Goal: Task Accomplishment & Management: Complete application form

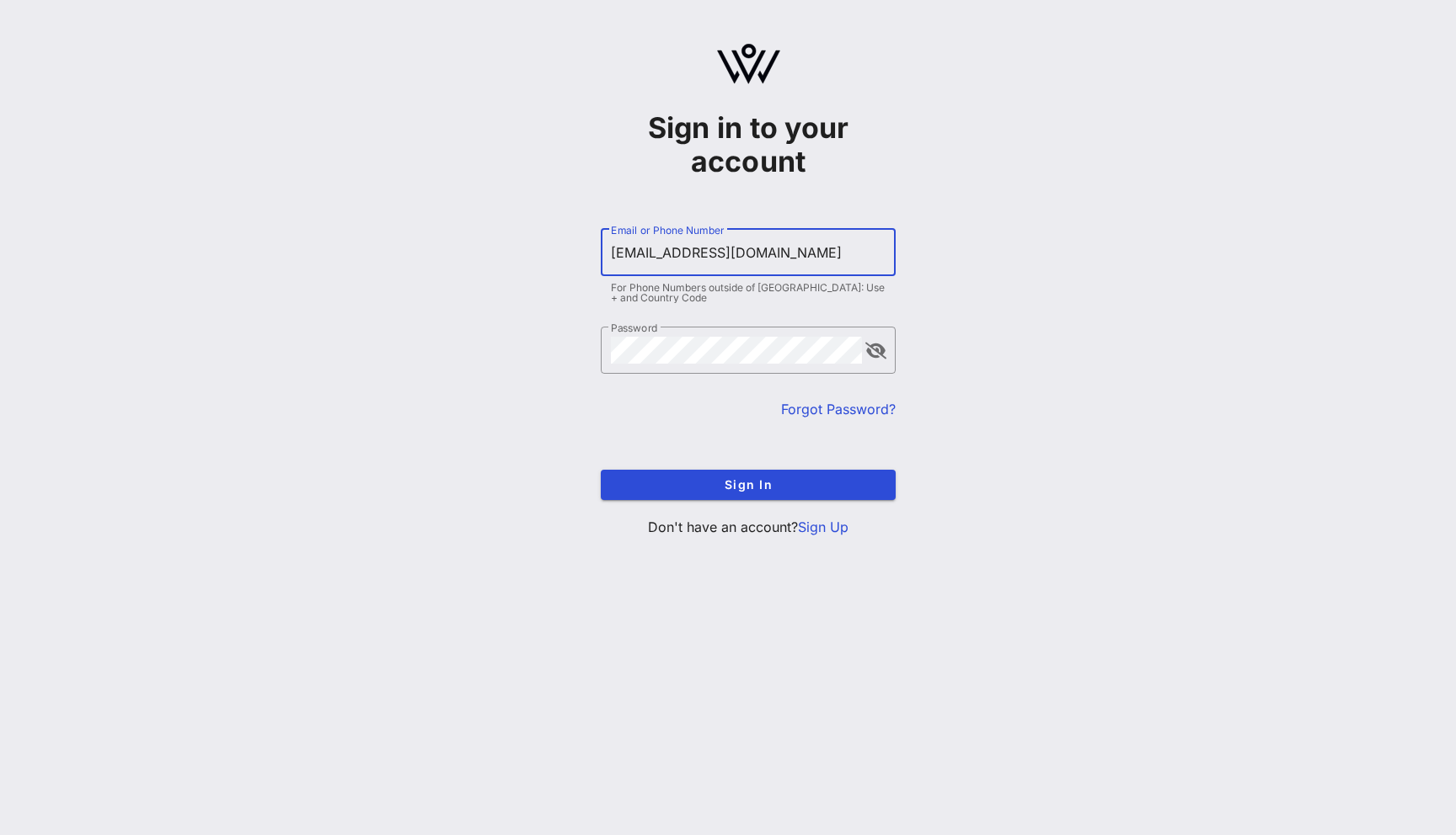
click at [653, 253] on input "[EMAIL_ADDRESS][DOMAIN_NAME]" at bounding box center [747, 252] width 274 height 27
type input "[EMAIL_ADDRESS][DOMAIN_NAME]"
click at [600, 469] on button "Sign In" at bounding box center [747, 484] width 295 height 31
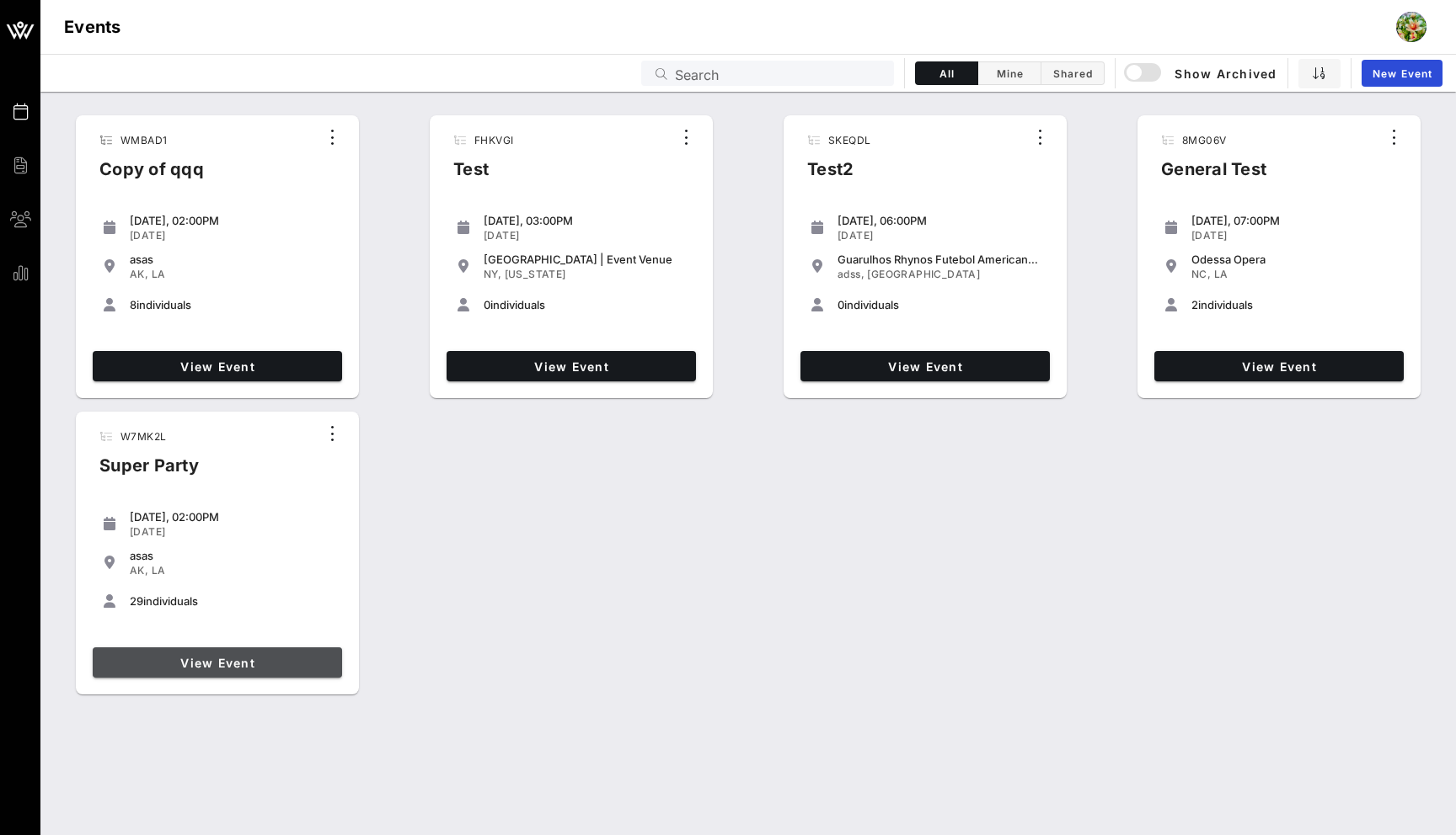
click at [296, 662] on span "View Event" at bounding box center [217, 662] width 236 height 14
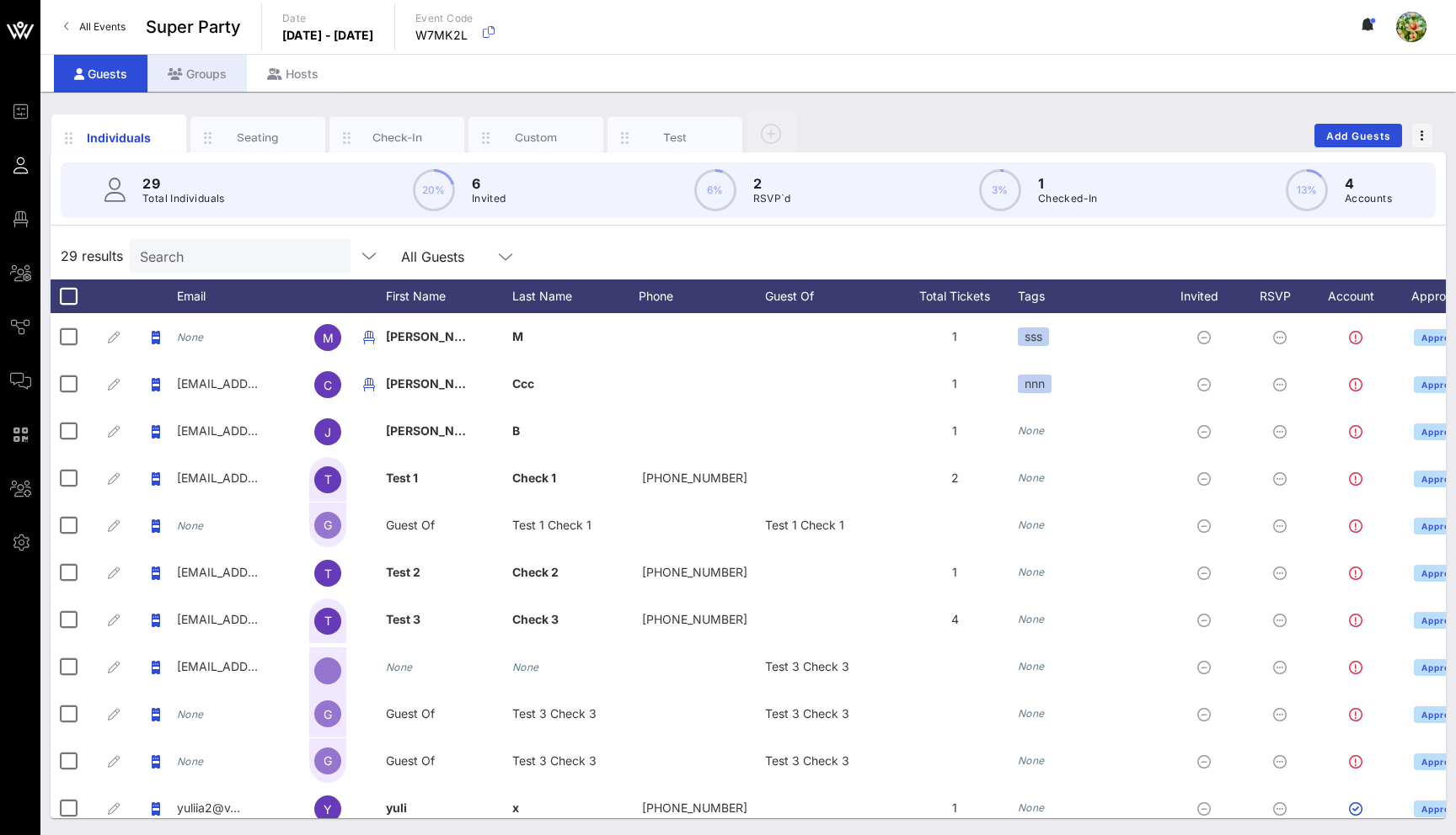
click at [209, 75] on div "Groups" at bounding box center [196, 73] width 99 height 38
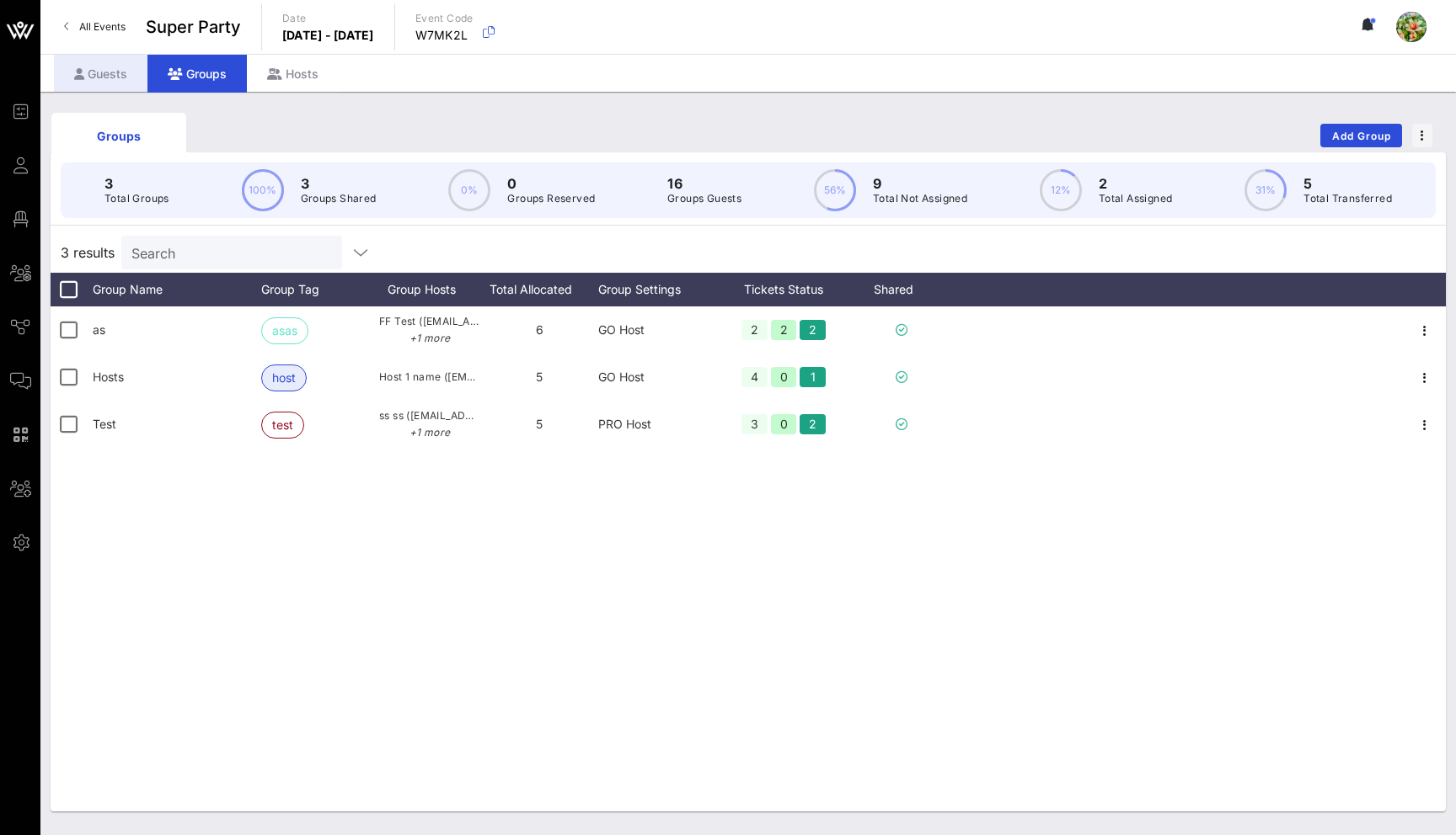
click at [106, 72] on div "Guests" at bounding box center [100, 73] width 94 height 38
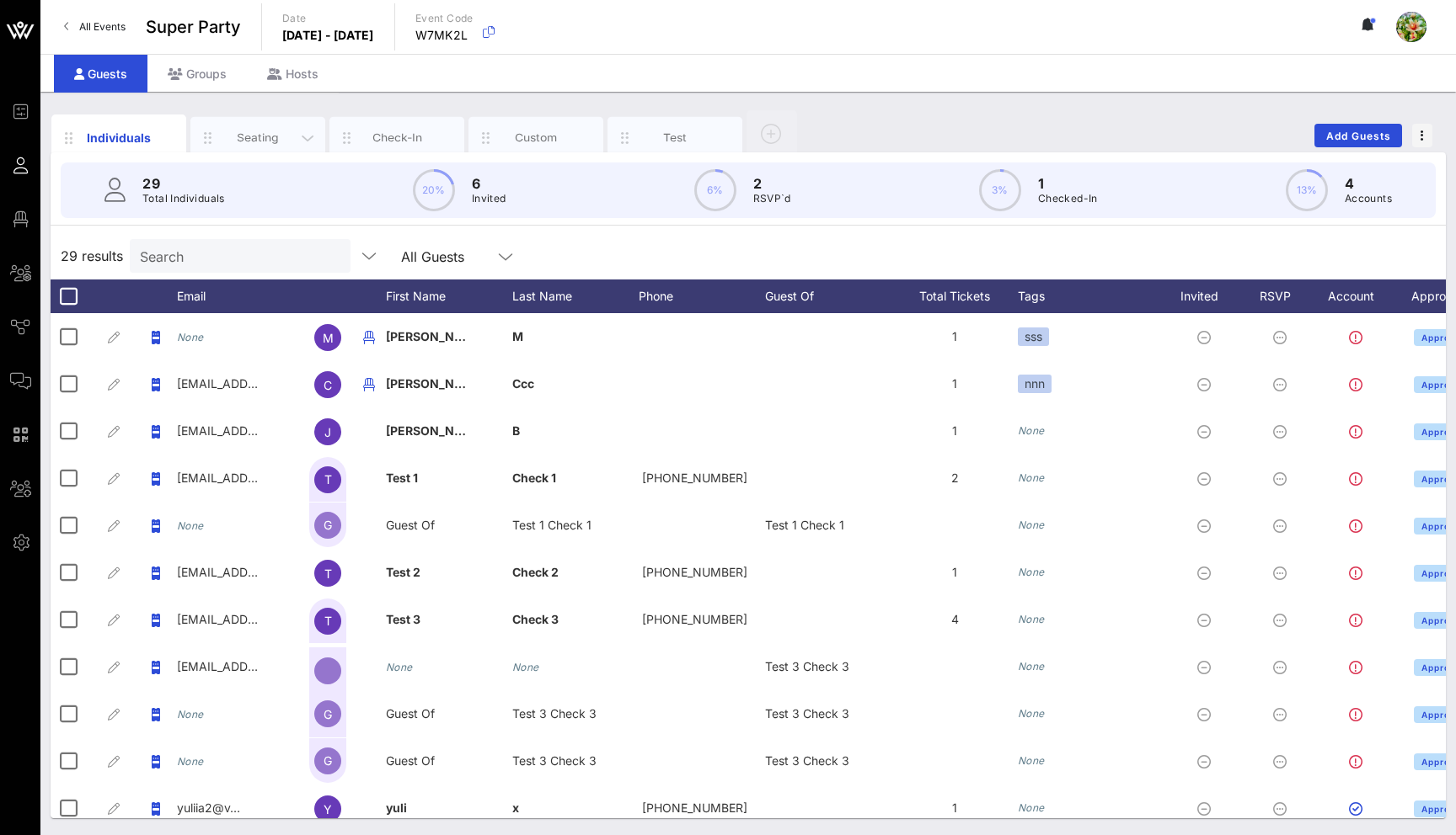
click at [256, 131] on div "Seating" at bounding box center [257, 137] width 75 height 16
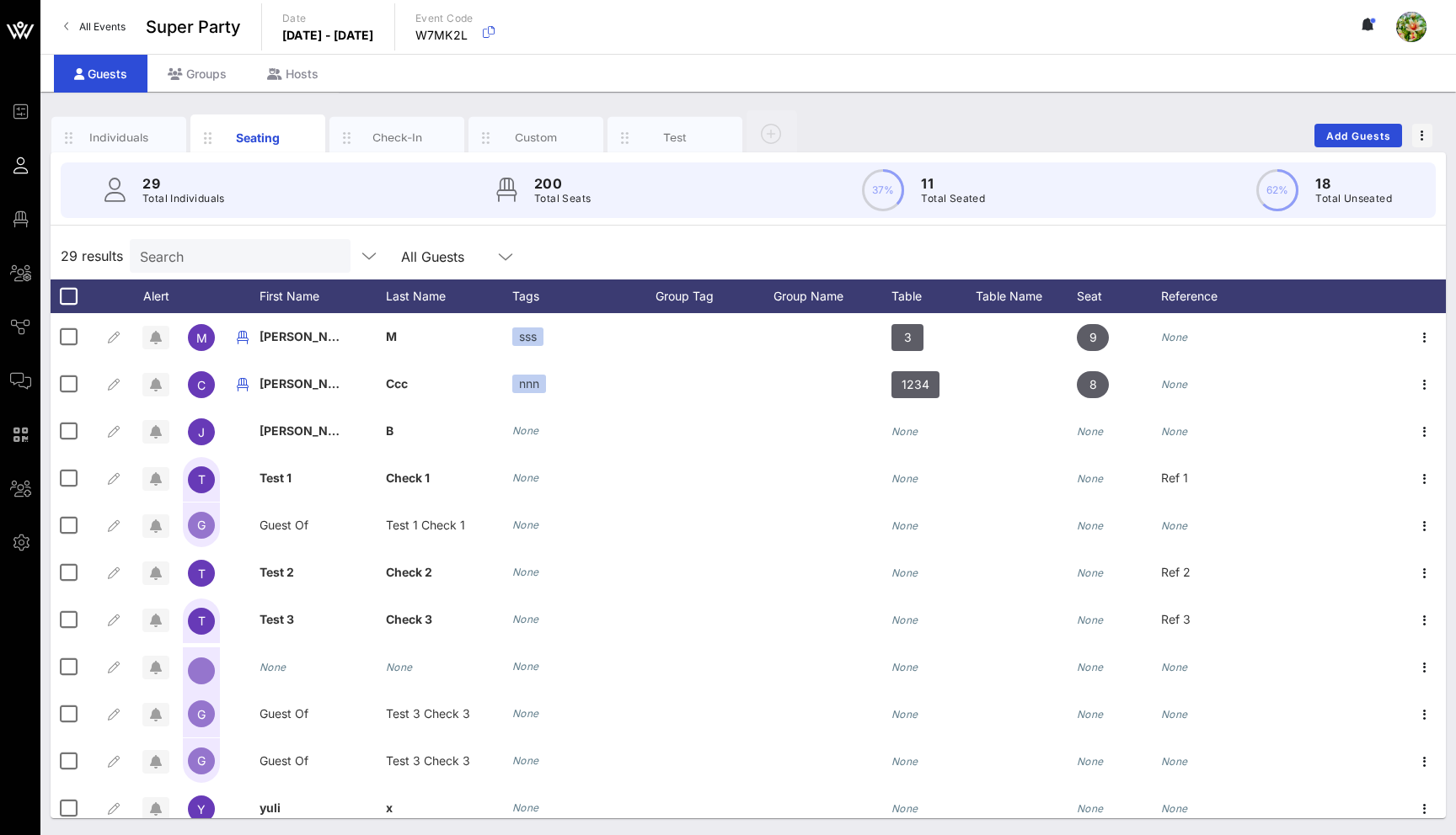
click at [107, 31] on span "All Events" at bounding box center [102, 27] width 46 height 13
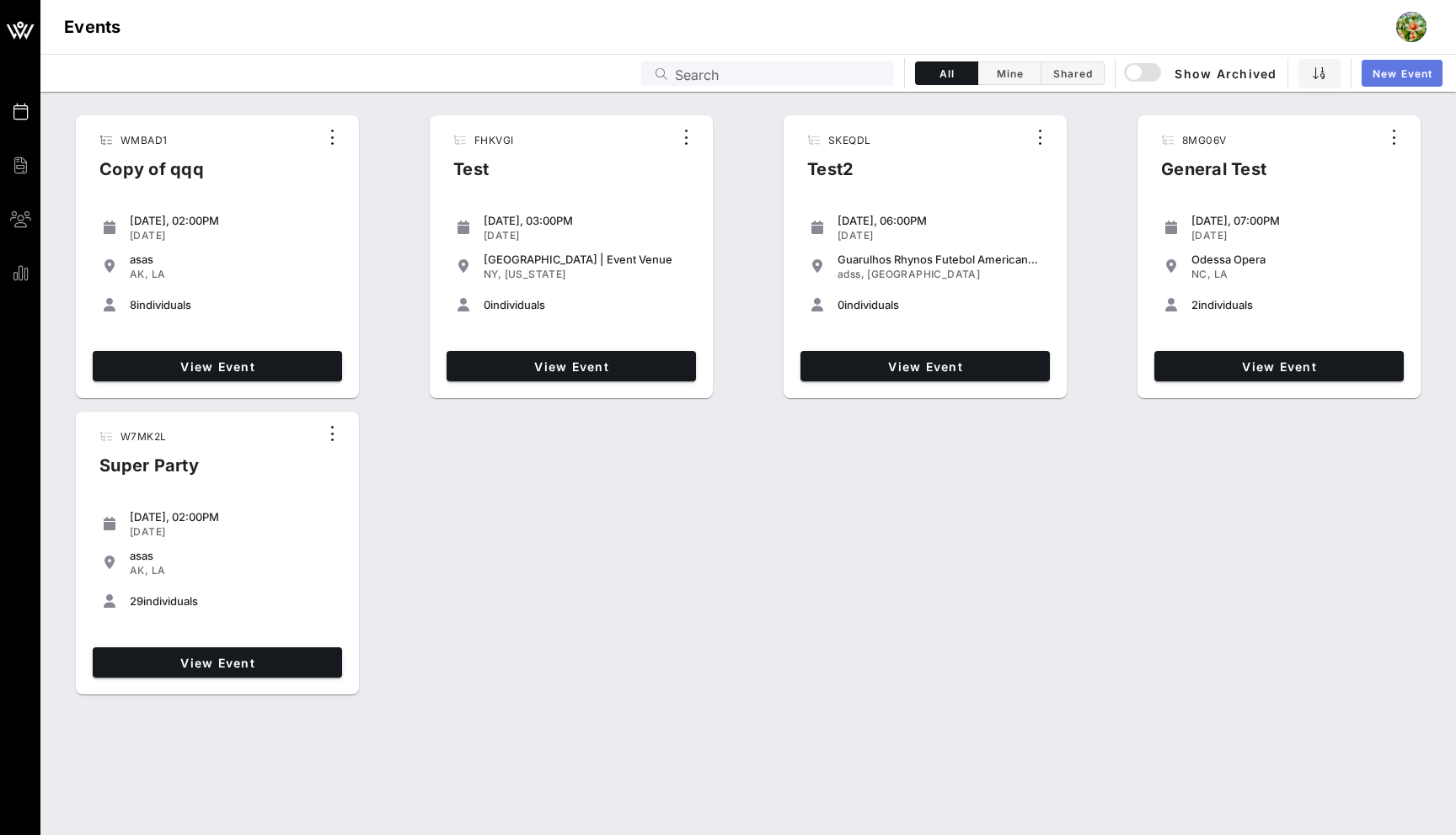
click at [1396, 76] on span "New Event" at bounding box center [1401, 74] width 60 height 13
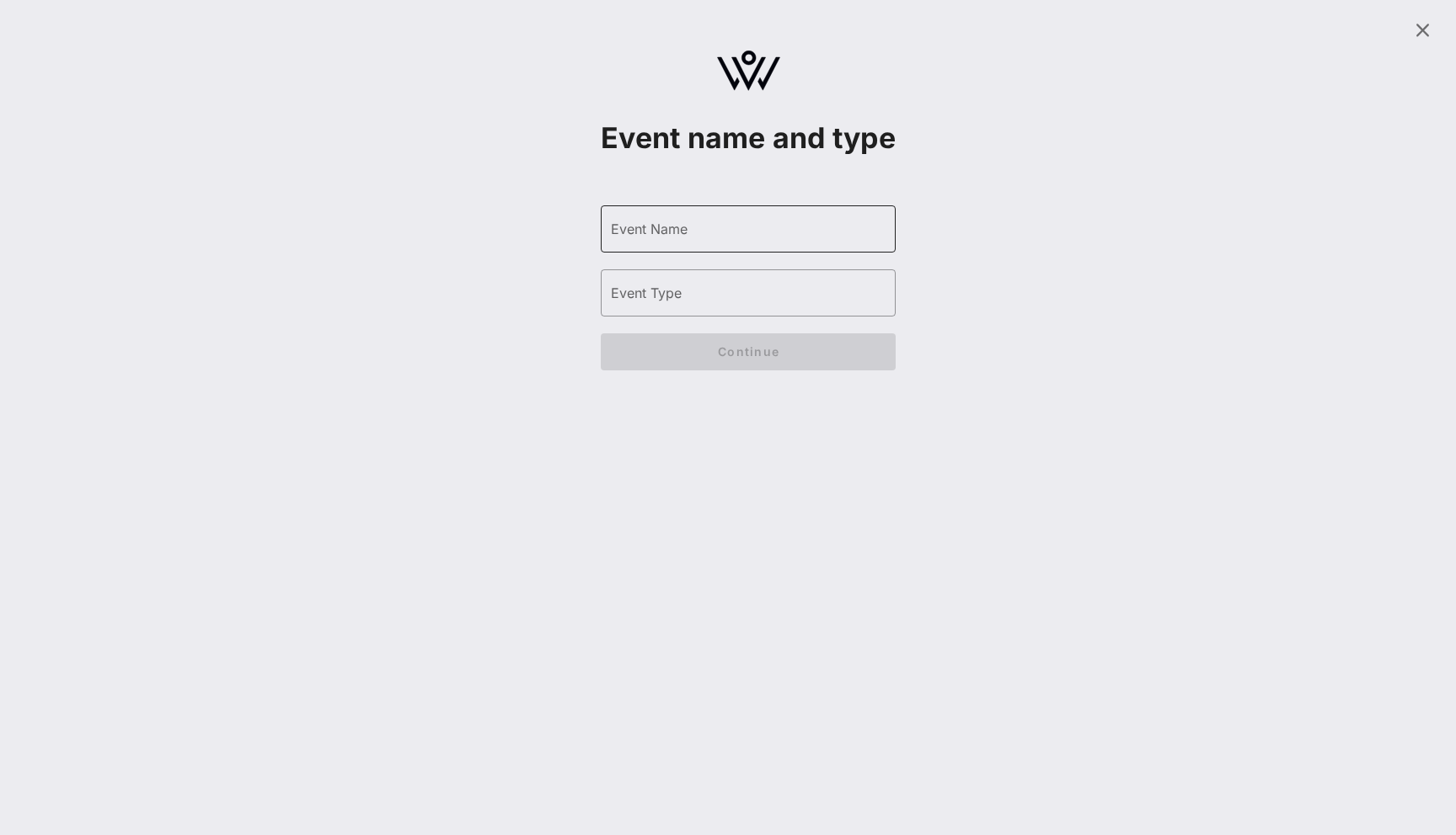
click at [768, 247] on div "Event Name" at bounding box center [747, 229] width 274 height 47
type input "Big Bash"
click at [786, 306] on input "Event Type" at bounding box center [747, 293] width 274 height 27
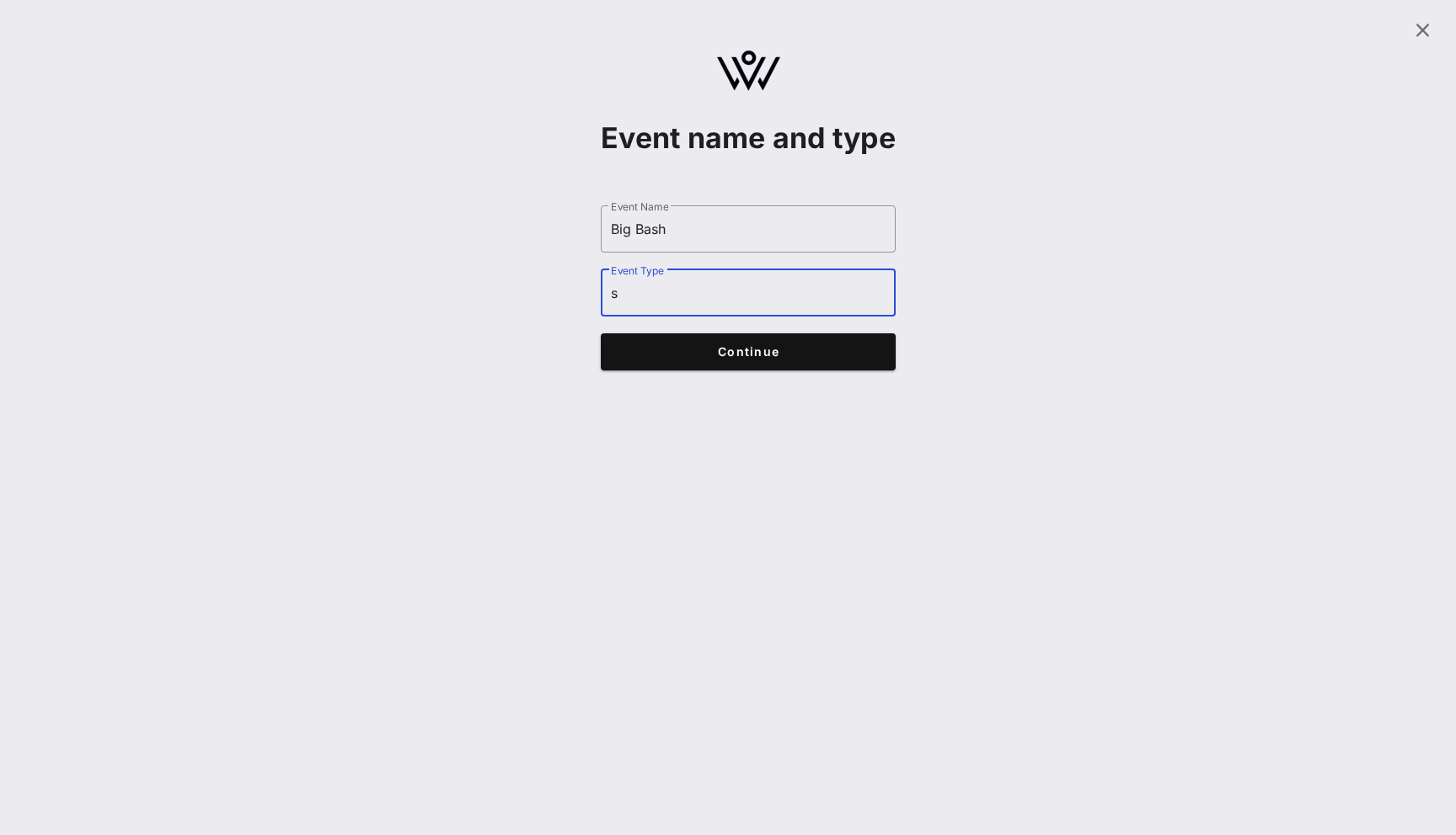
type input "s"
click at [786, 370] on button "Continue" at bounding box center [747, 352] width 295 height 37
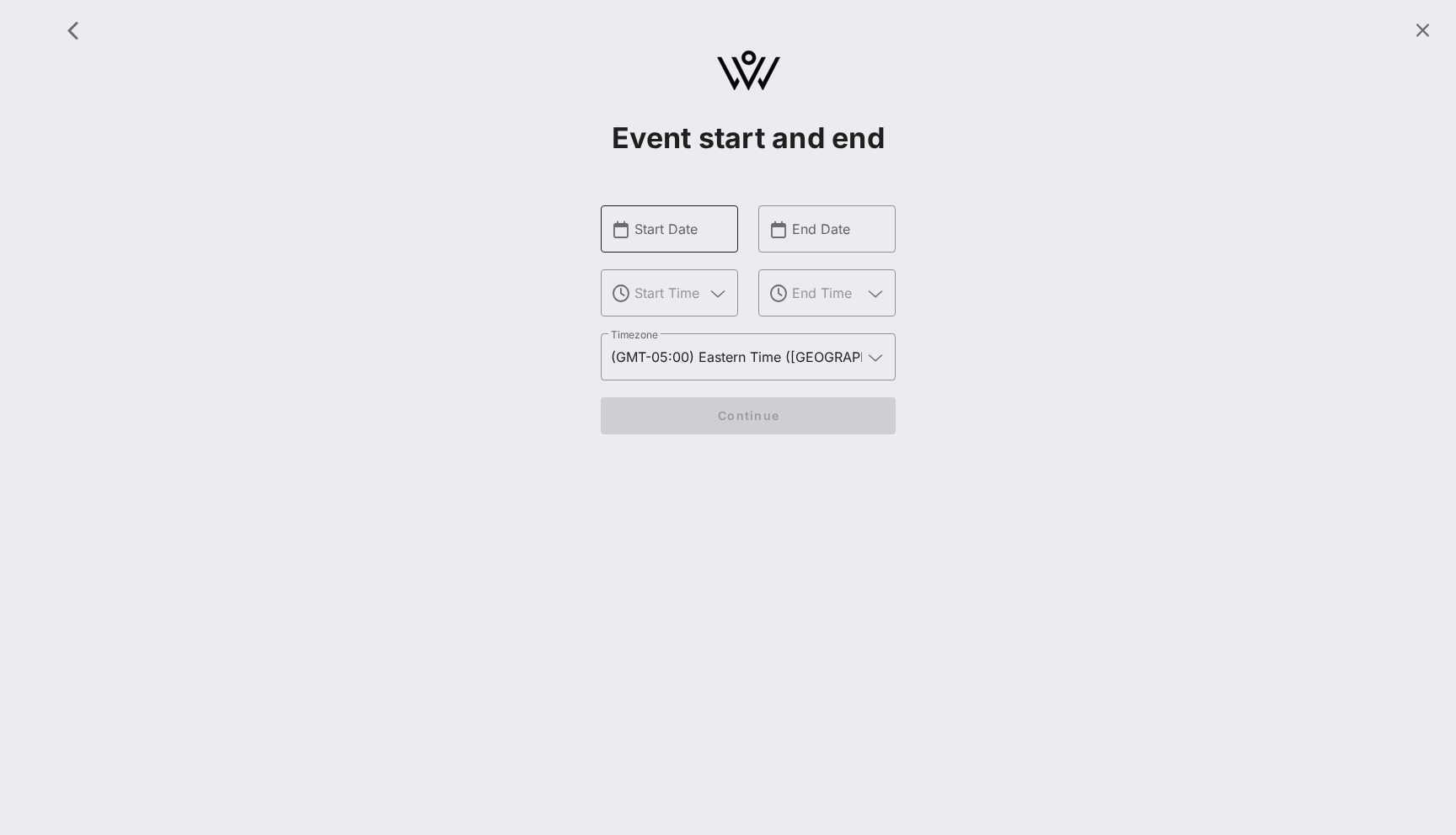
click at [701, 233] on input "Start Date" at bounding box center [681, 229] width 94 height 27
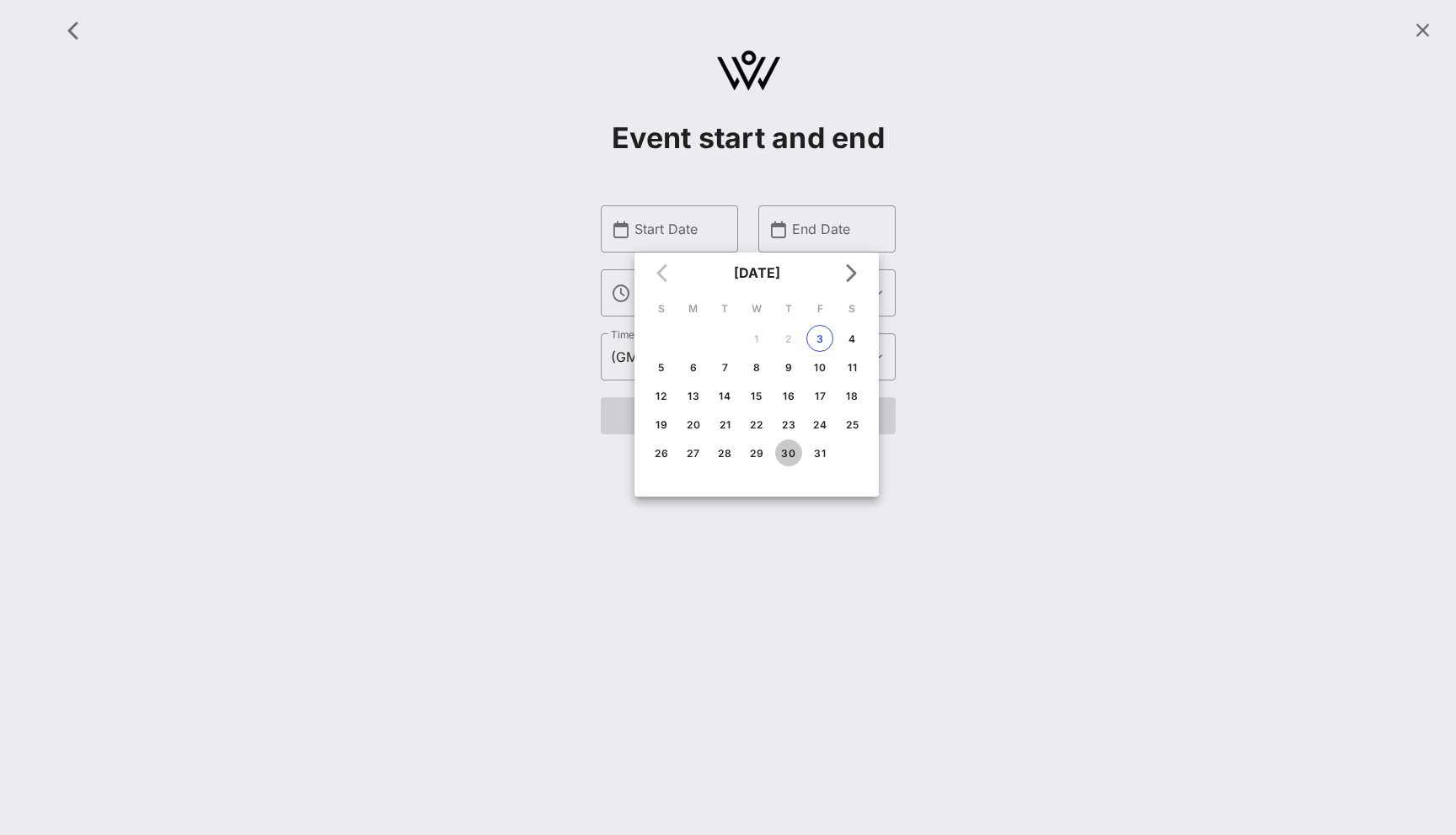
click at [782, 448] on div "30" at bounding box center [788, 454] width 27 height 13
type input "[DATE]"
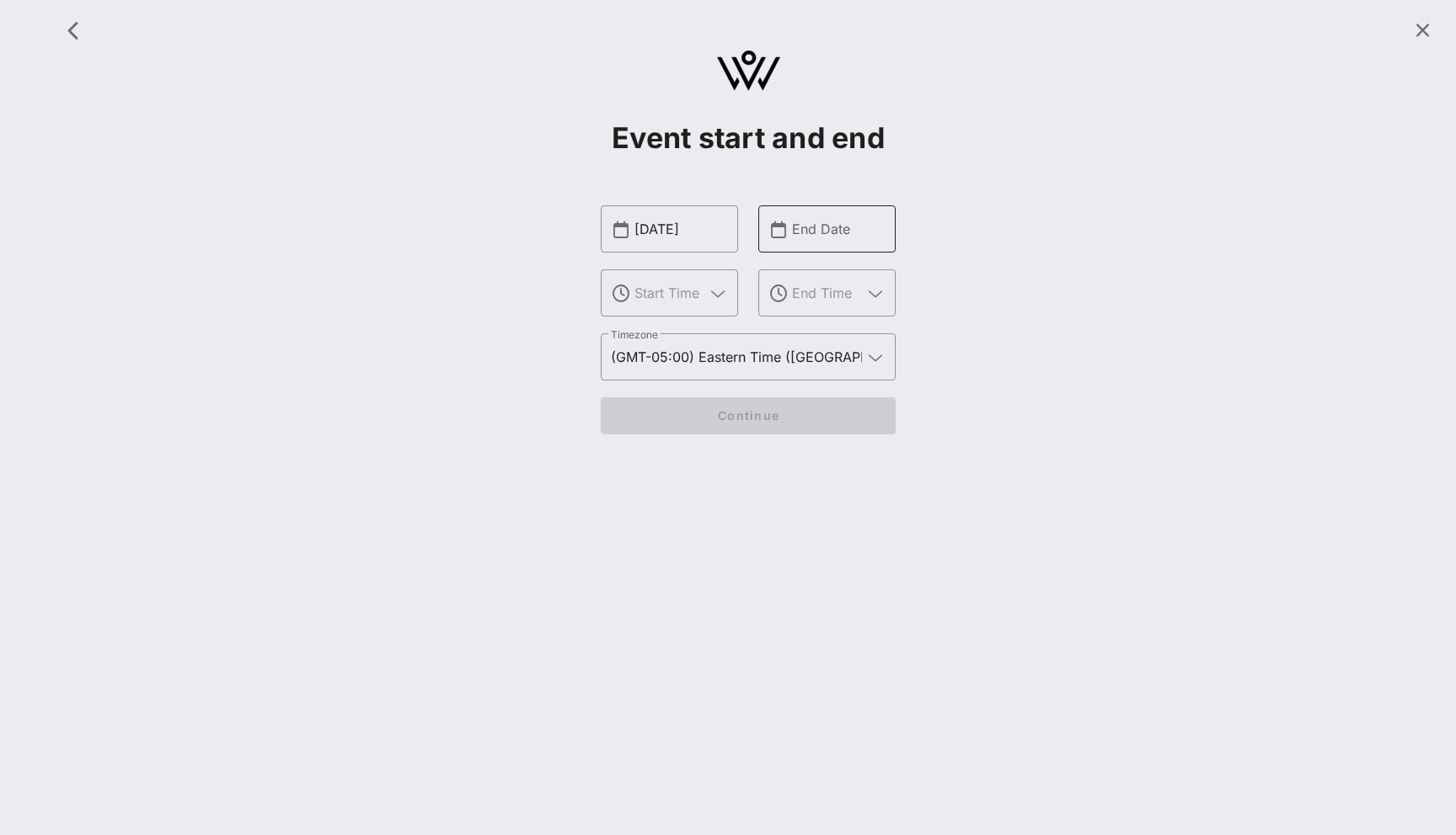
click at [842, 233] on input "End Date" at bounding box center [838, 229] width 94 height 27
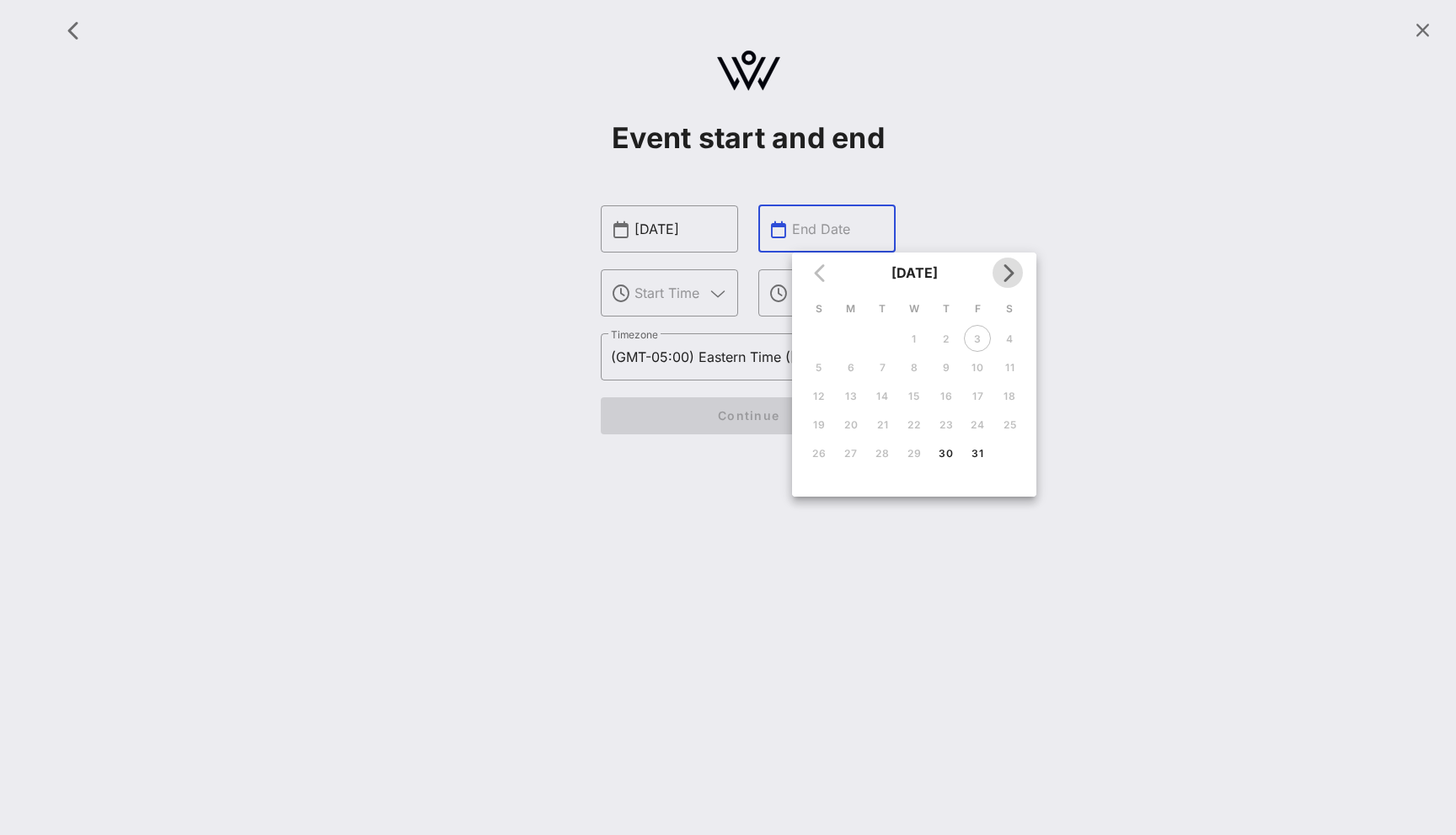
click at [1006, 263] on icon "Next month" at bounding box center [1008, 273] width 20 height 20
click at [876, 453] on div "27" at bounding box center [882, 454] width 27 height 13
type input "[DATE]"
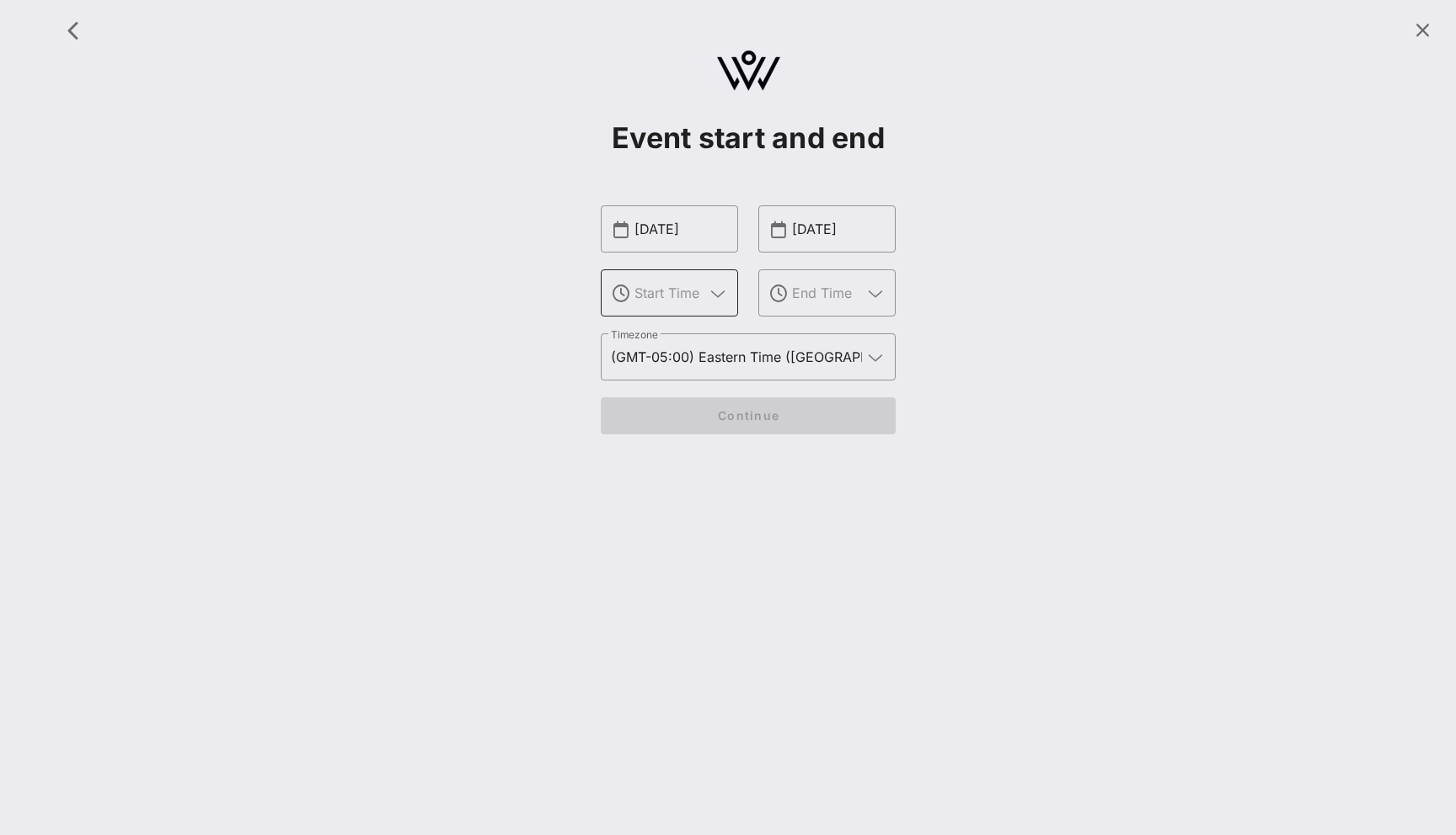
click at [675, 280] on input "text" at bounding box center [669, 293] width 69 height 27
click at [679, 379] on div "5 PM" at bounding box center [669, 384] width 110 height 16
type input "5 PM"
click at [809, 296] on input "text" at bounding box center [826, 293] width 69 height 27
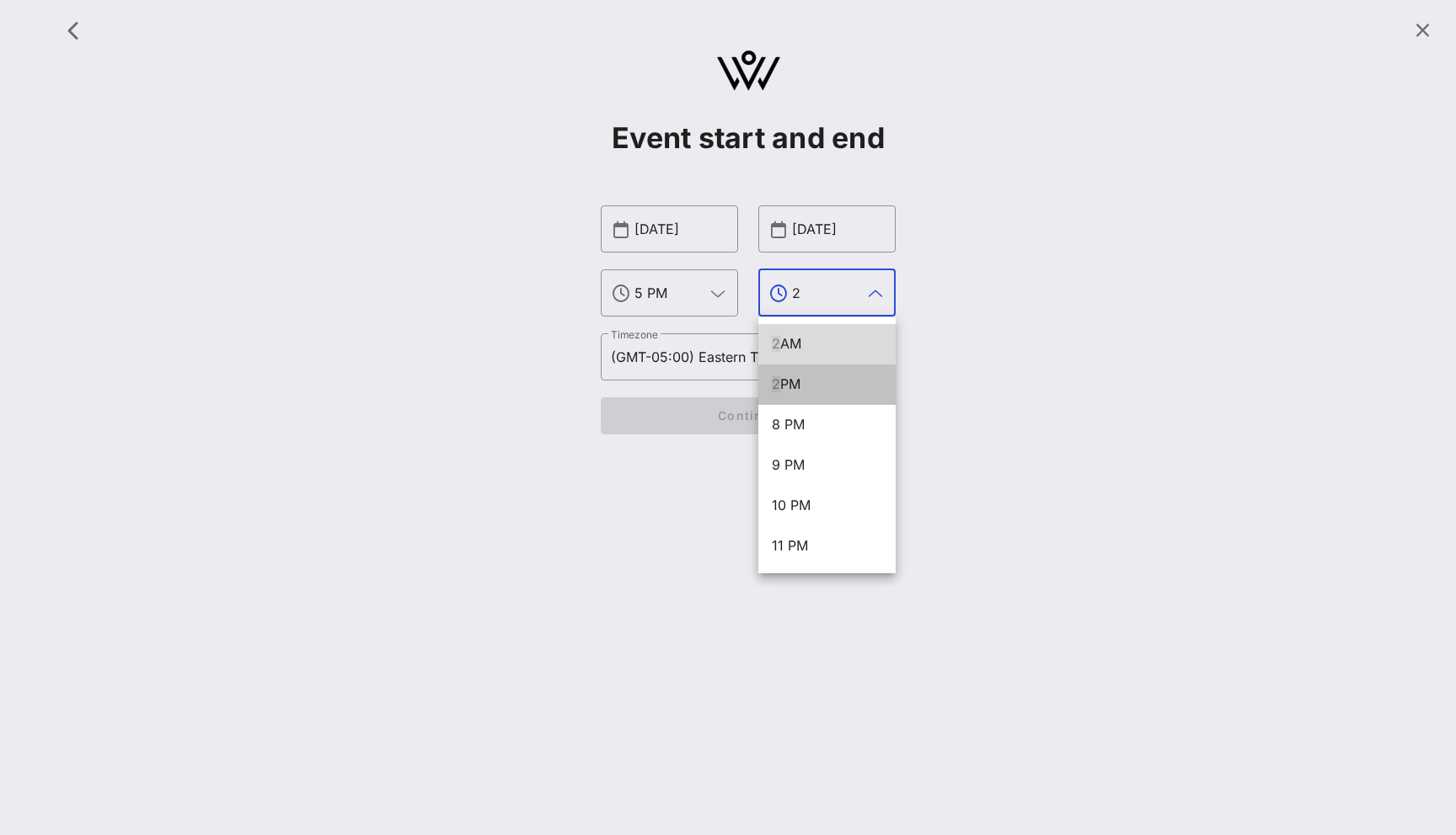
click at [818, 378] on div "2 PM" at bounding box center [826, 384] width 110 height 16
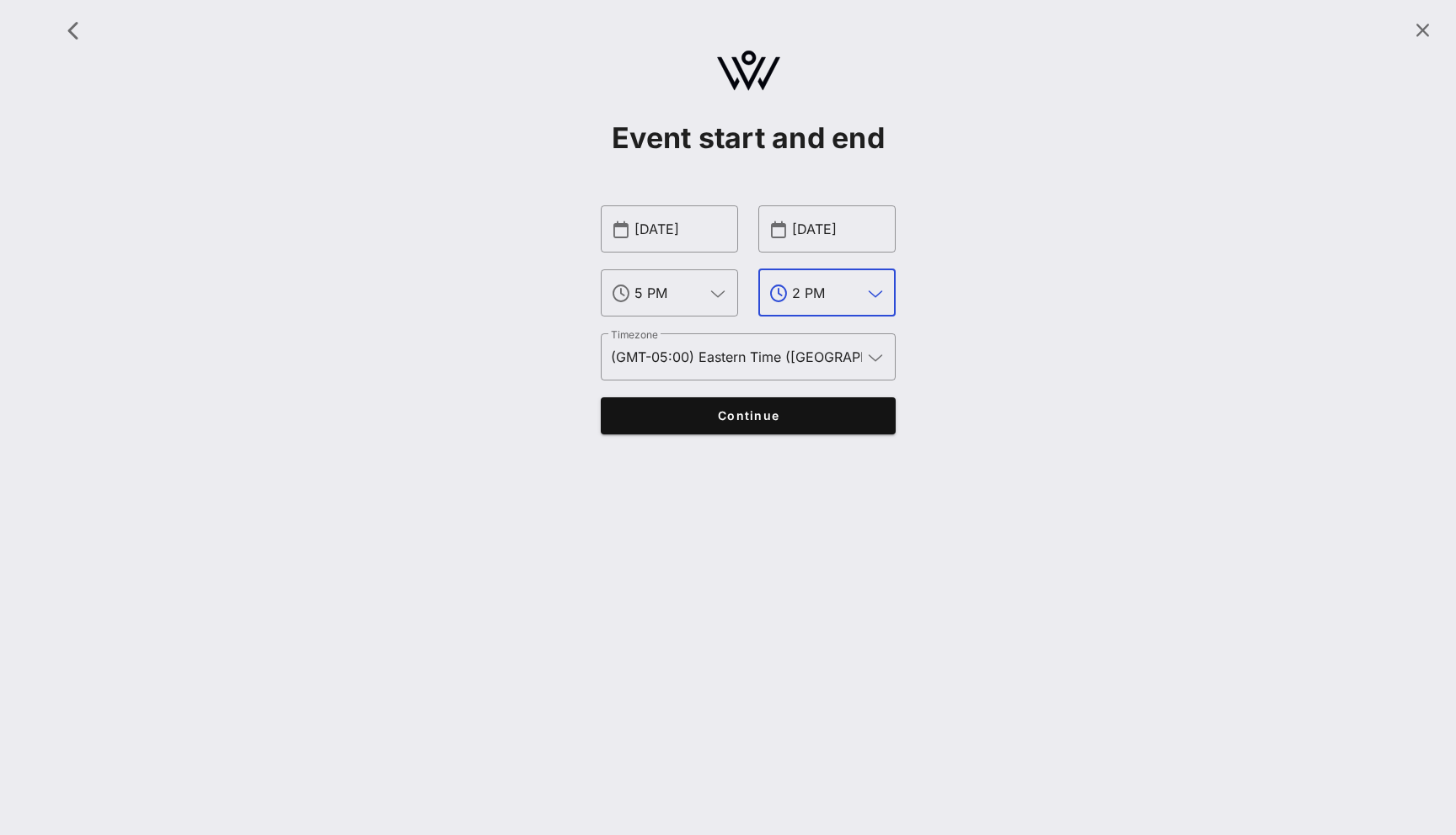
type input "2 PM"
click at [784, 412] on span "Continue" at bounding box center [748, 415] width 262 height 14
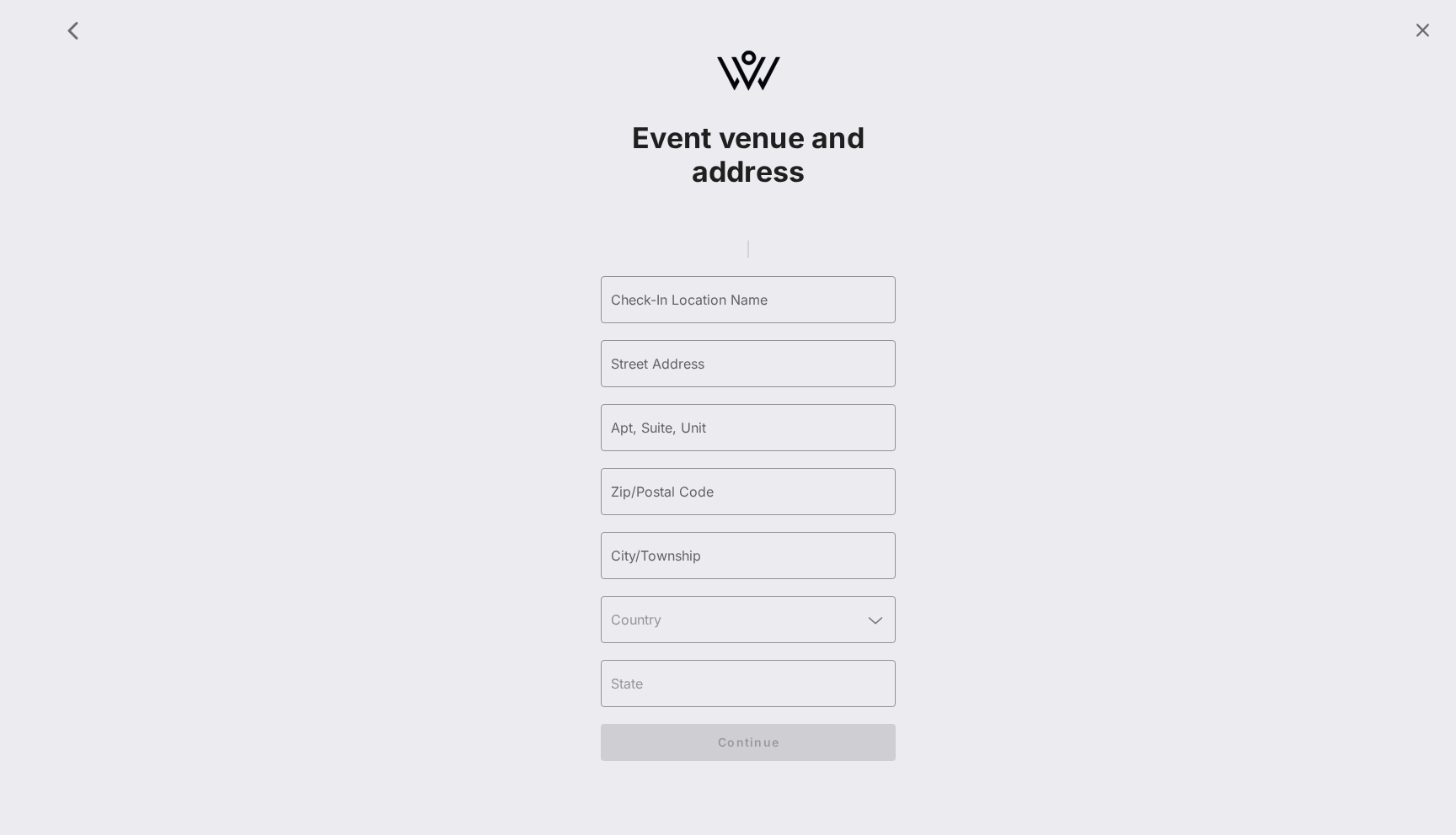
click at [747, 246] on gmp-place-autocomplete at bounding box center [748, 249] width 2 height 19
click at [747, 258] on gmp-place-autocomplete at bounding box center [748, 249] width 2 height 19
type input "[PERSON_NAME] Studios"
type input "Isolatorweg"
type input "28"
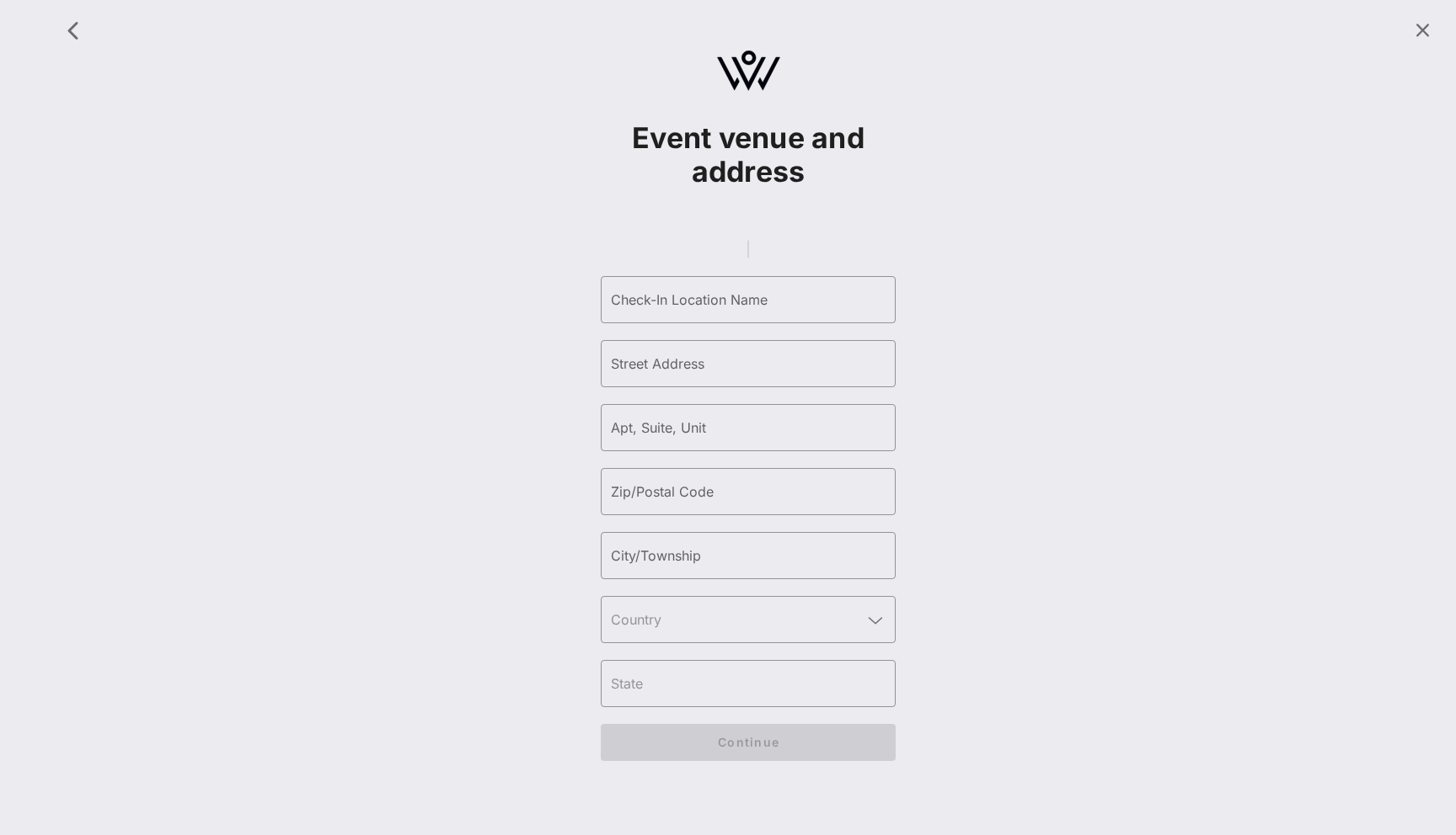
type input "1014 AS"
type input "[GEOGRAPHIC_DATA]"
type input "Noord-Holland"
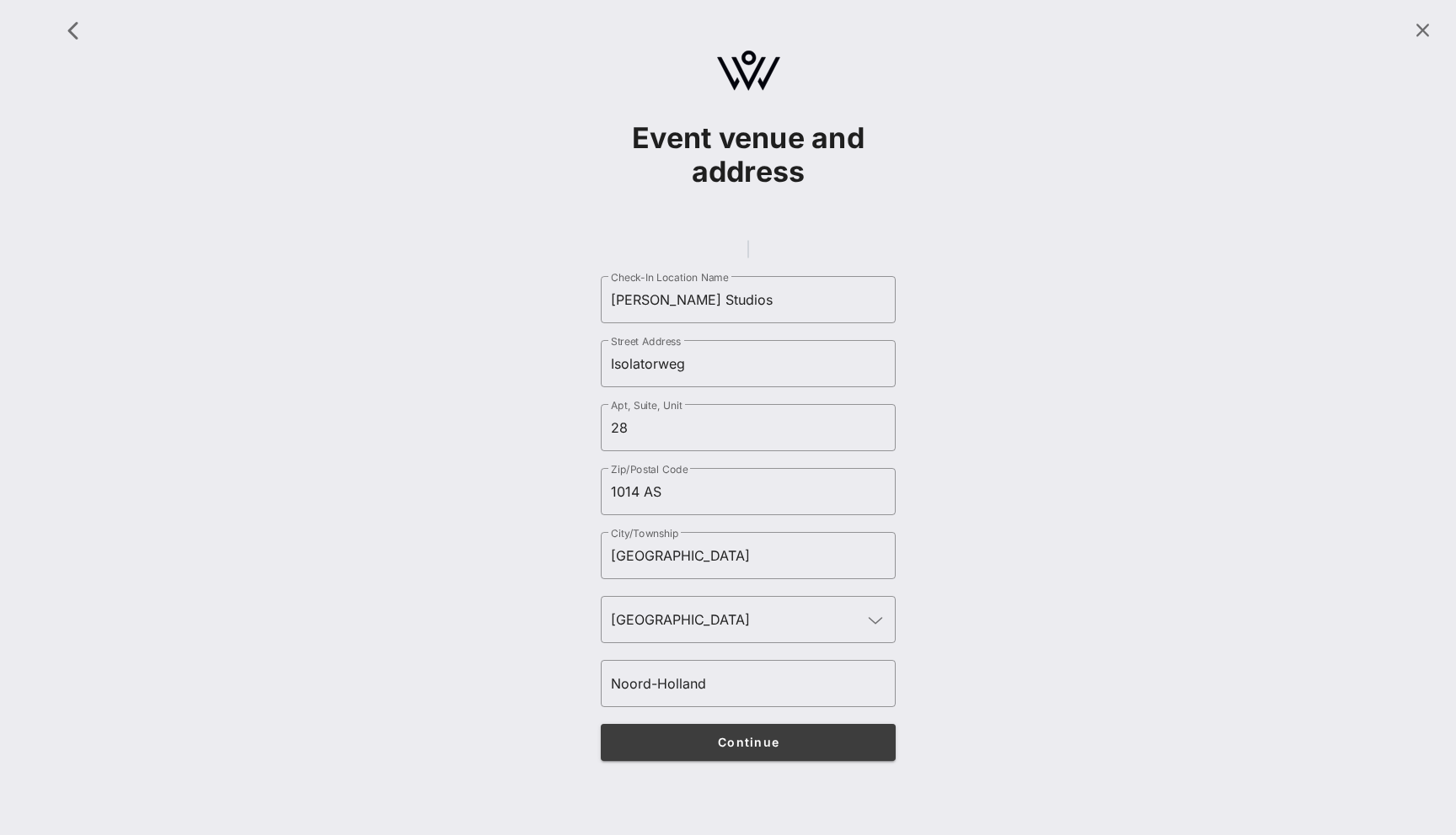
click at [756, 749] on span "Continue" at bounding box center [748, 742] width 262 height 14
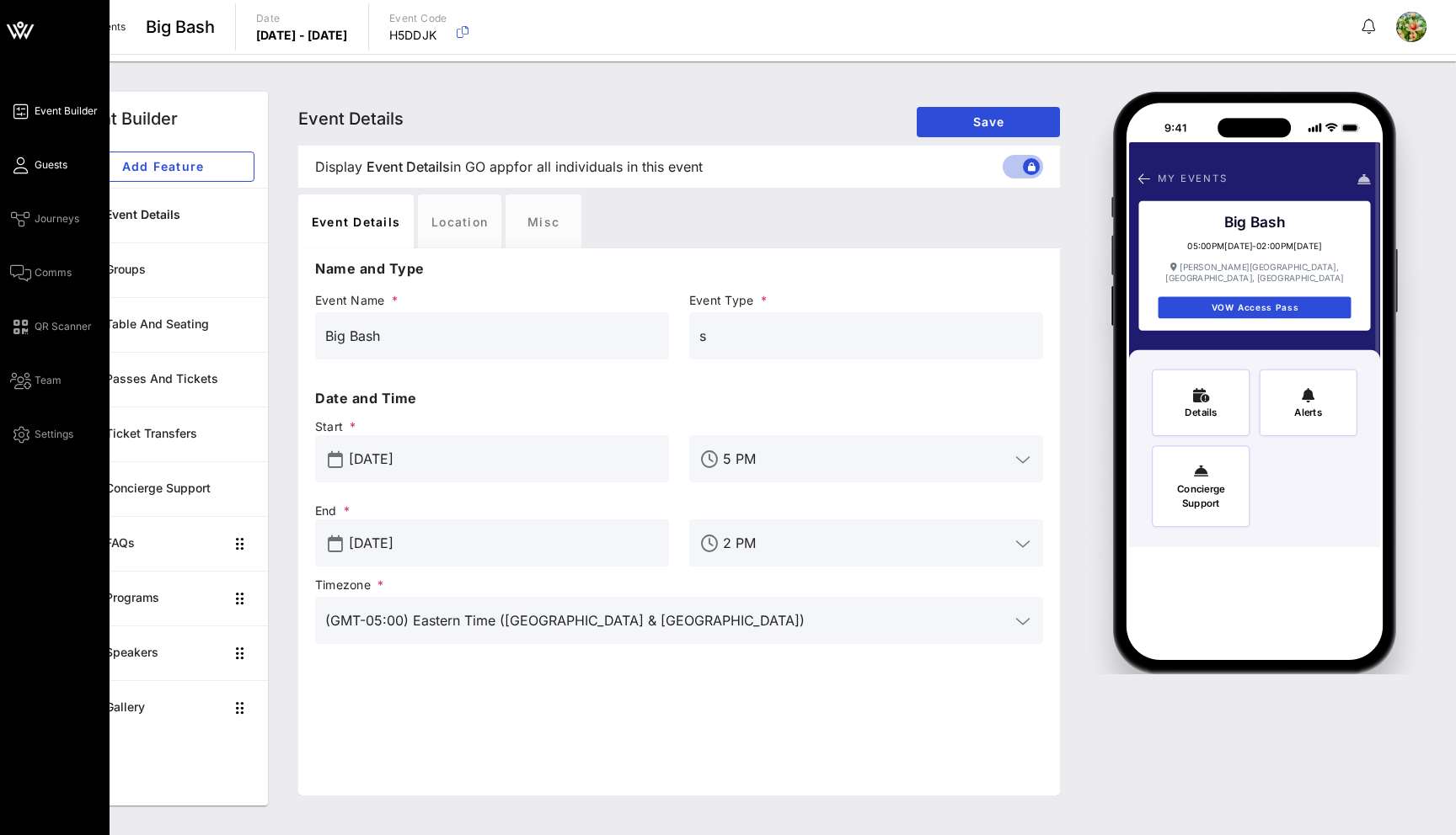
click at [30, 171] on link "Guests" at bounding box center [39, 165] width 57 height 20
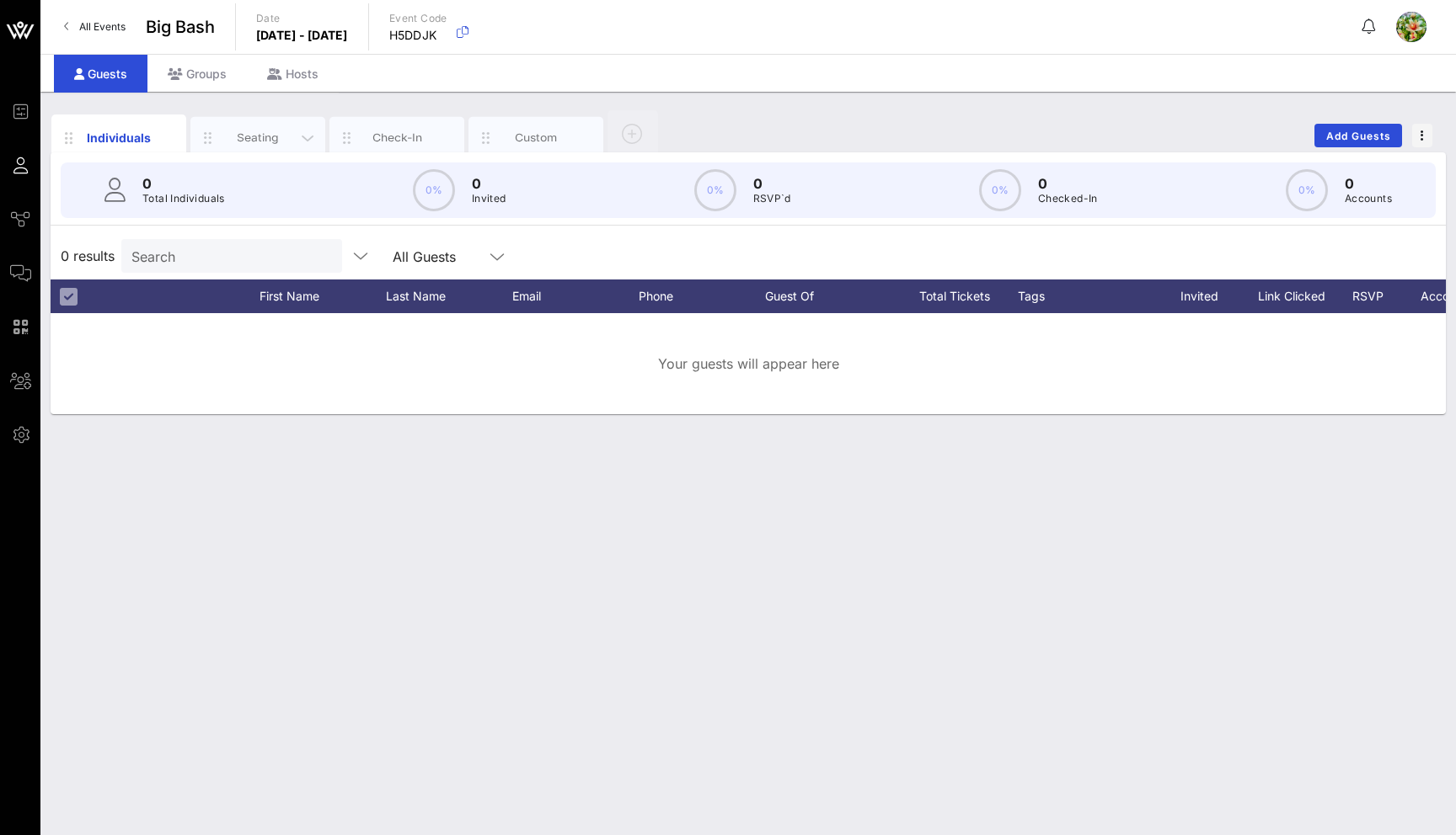
click at [239, 146] on div "Seating" at bounding box center [258, 137] width 135 height 42
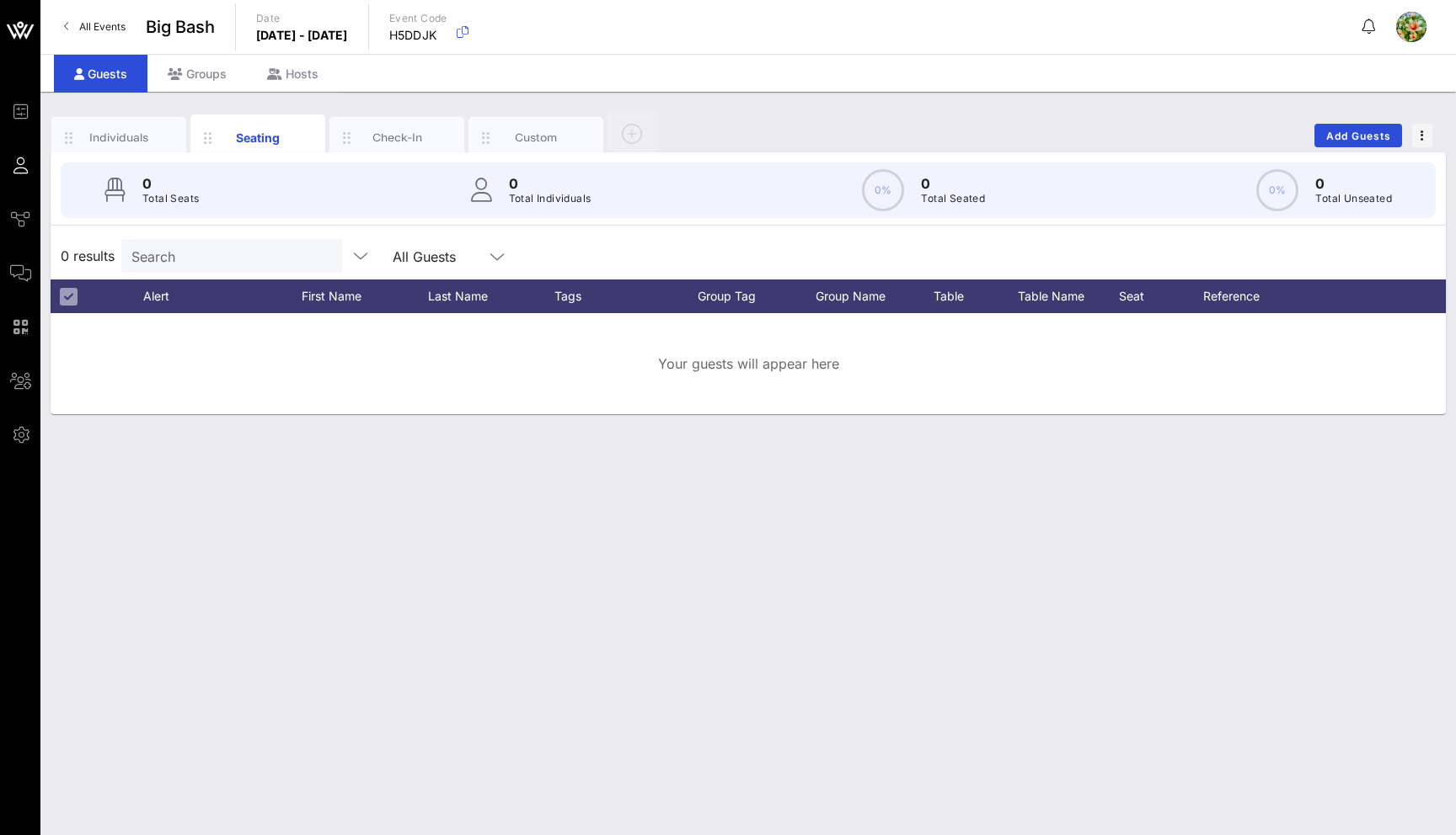
click at [80, 20] on span "All Events" at bounding box center [102, 27] width 46 height 13
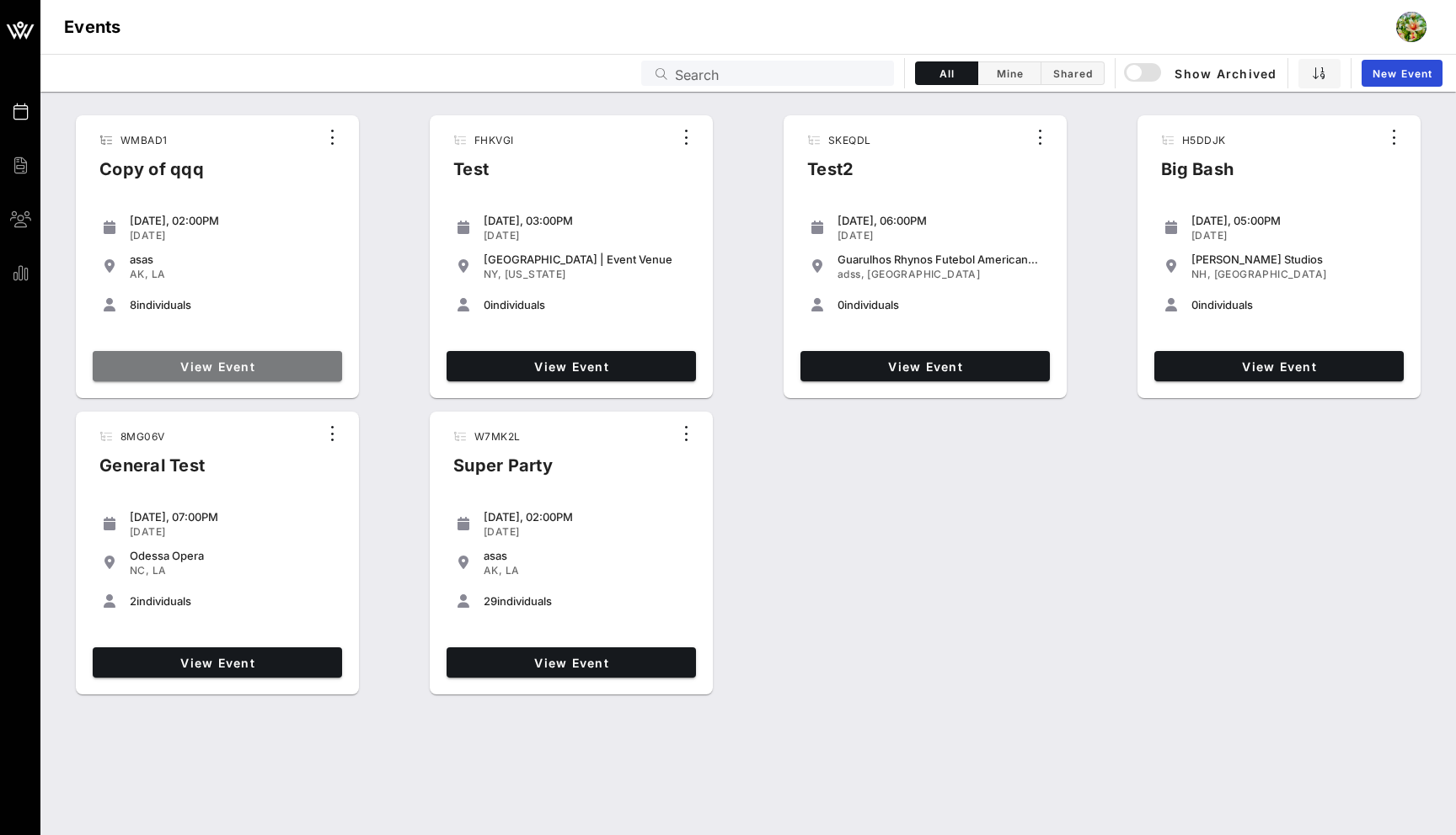
click at [226, 355] on link "View Event" at bounding box center [217, 366] width 249 height 31
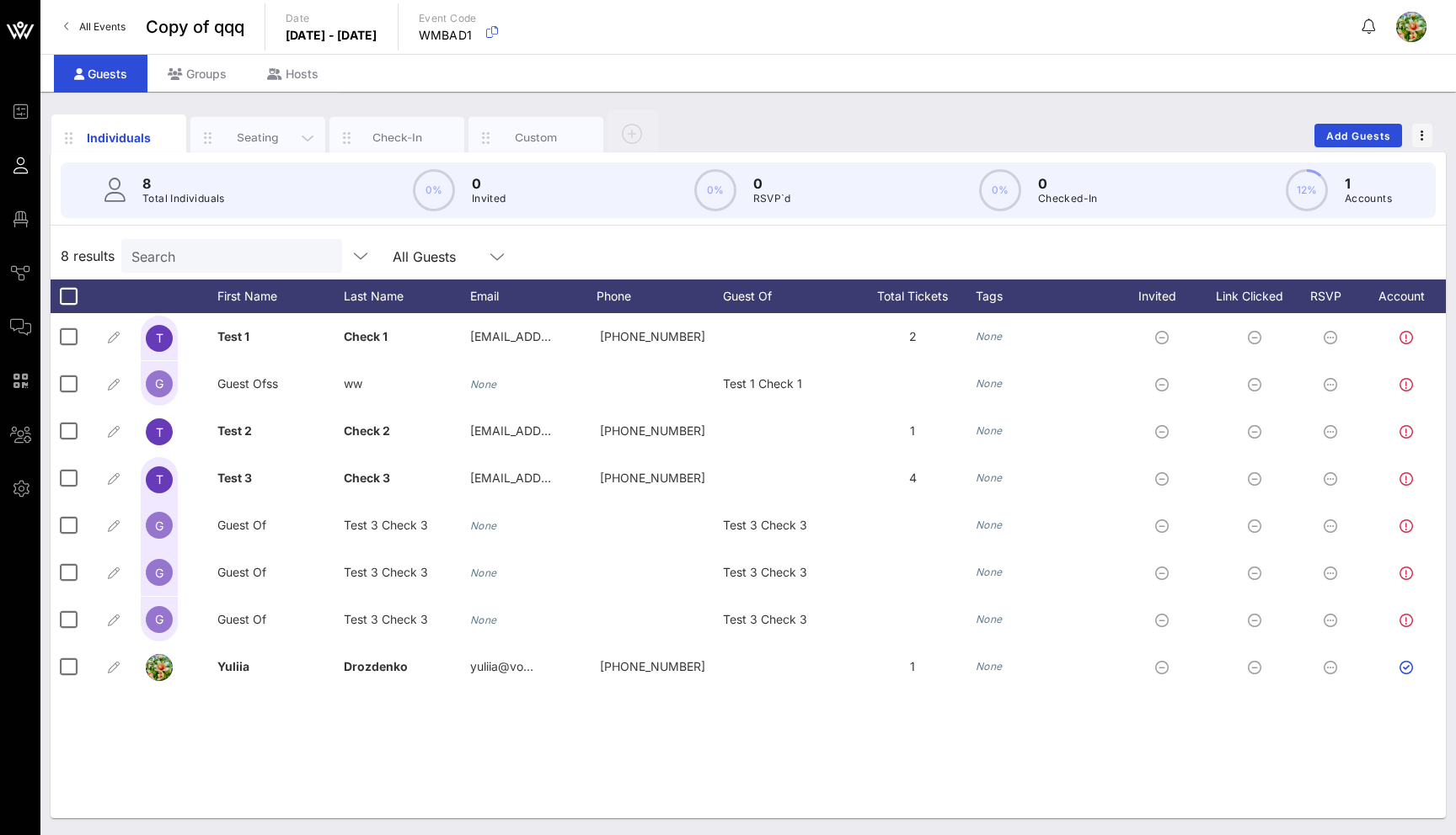
click at [239, 143] on div "Seating" at bounding box center [257, 137] width 75 height 16
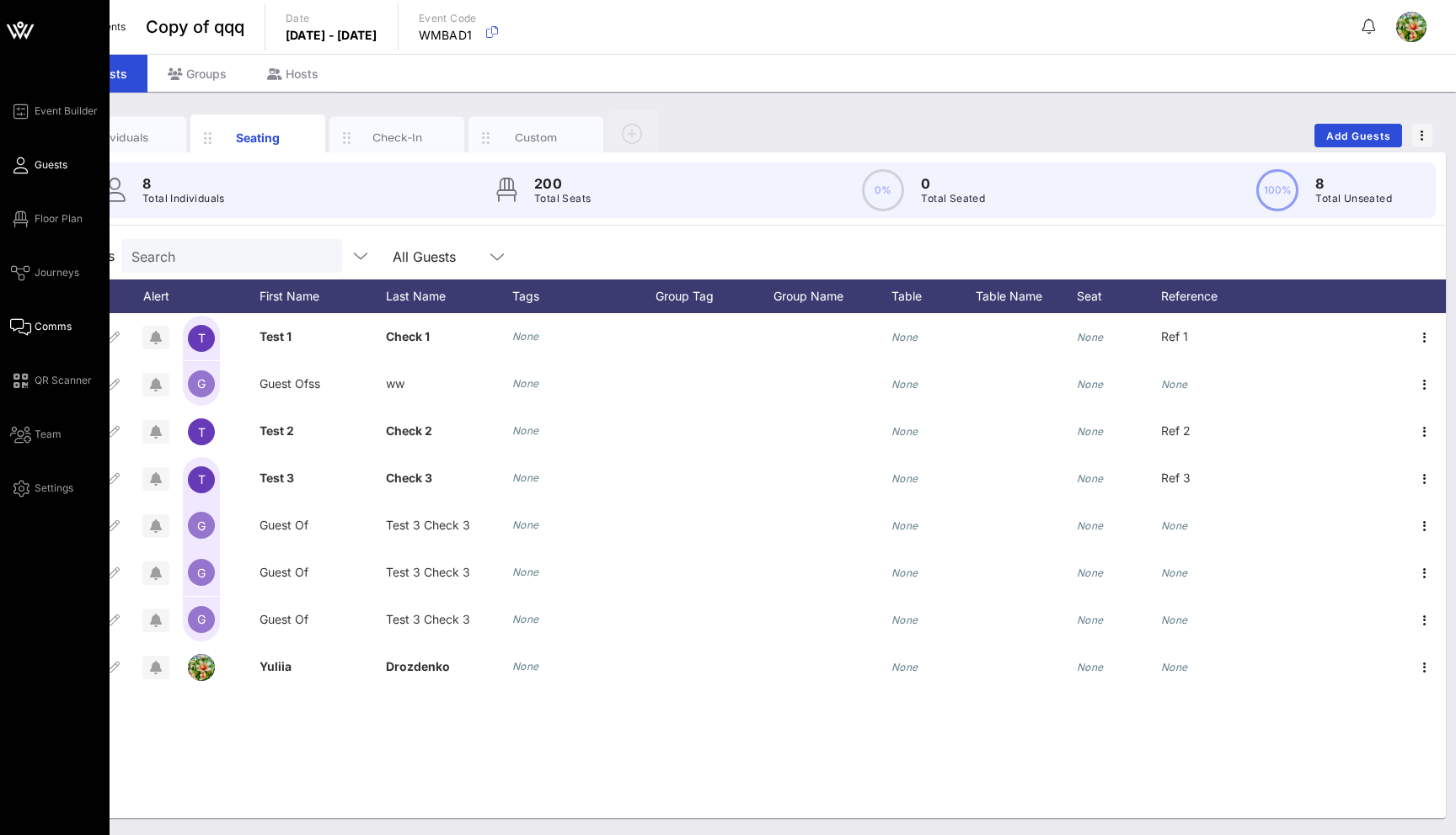
click at [60, 328] on span "Comms" at bounding box center [53, 327] width 37 height 15
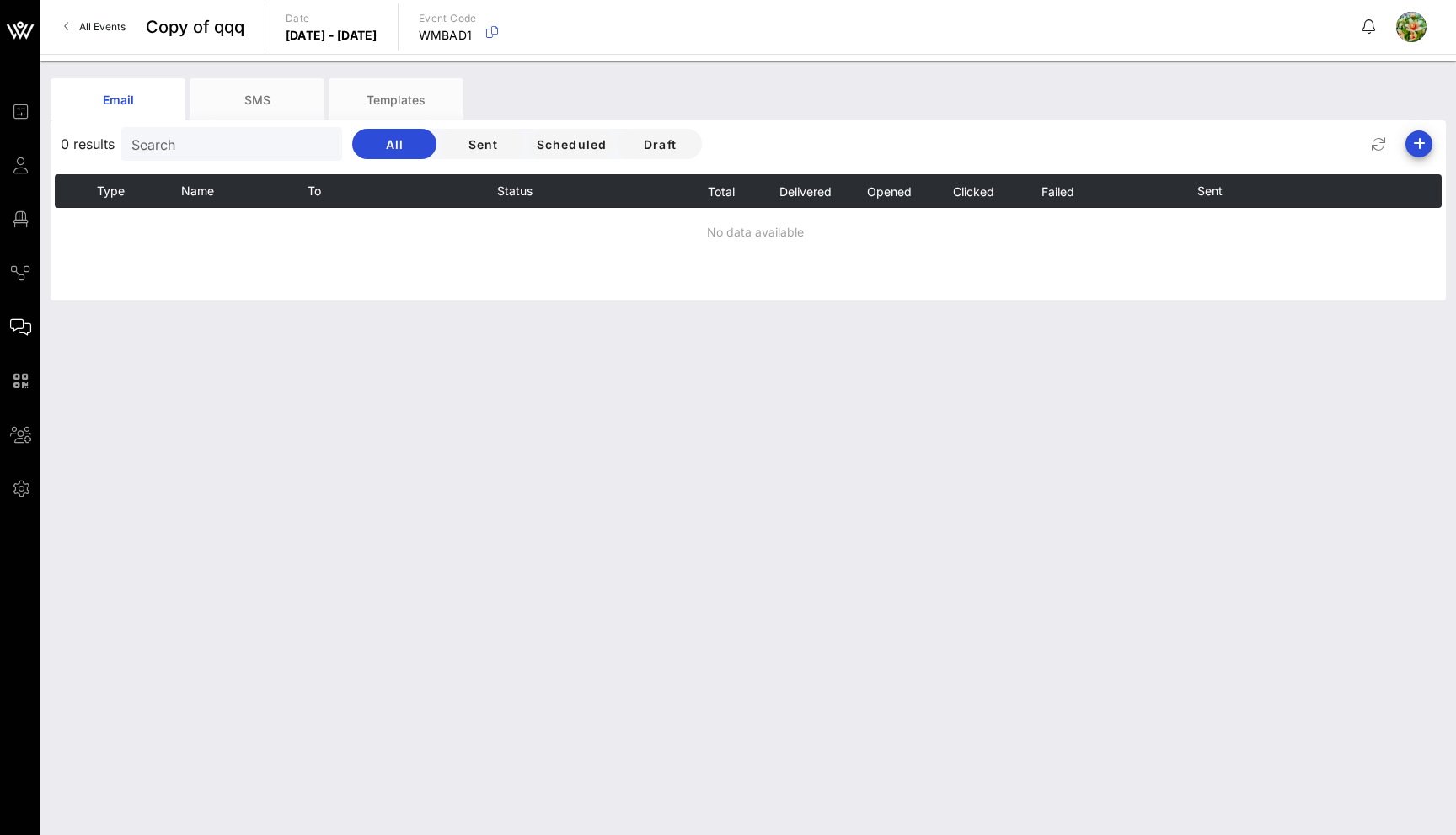
click at [435, 74] on div "Email SMS Templates 0 results Search All Sent Scheduled Draft Type Name To Stat…" at bounding box center [748, 448] width 1415 height 774
click at [404, 93] on div "Templates" at bounding box center [396, 99] width 135 height 42
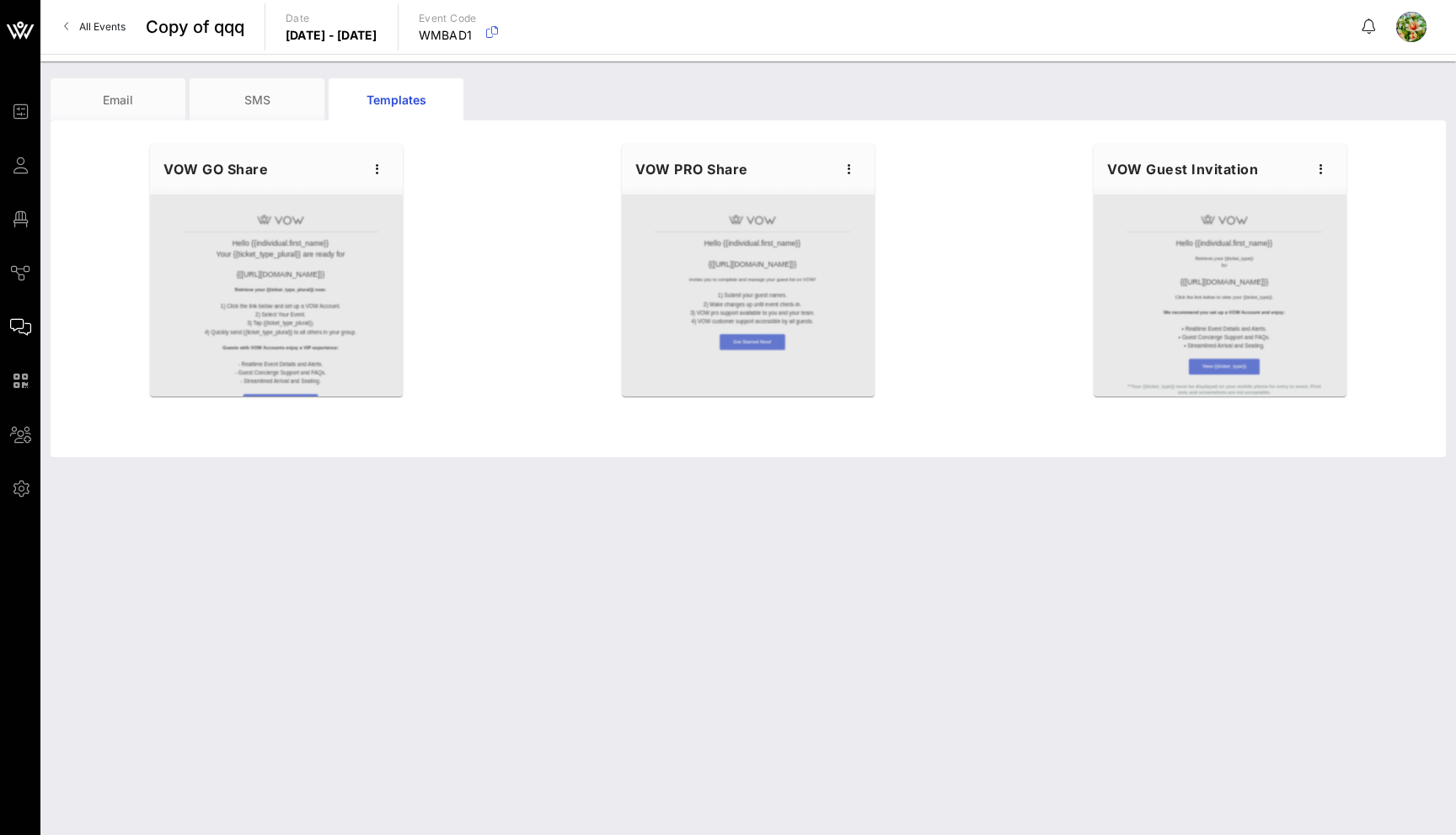
click at [100, 27] on span "All Events" at bounding box center [102, 27] width 46 height 13
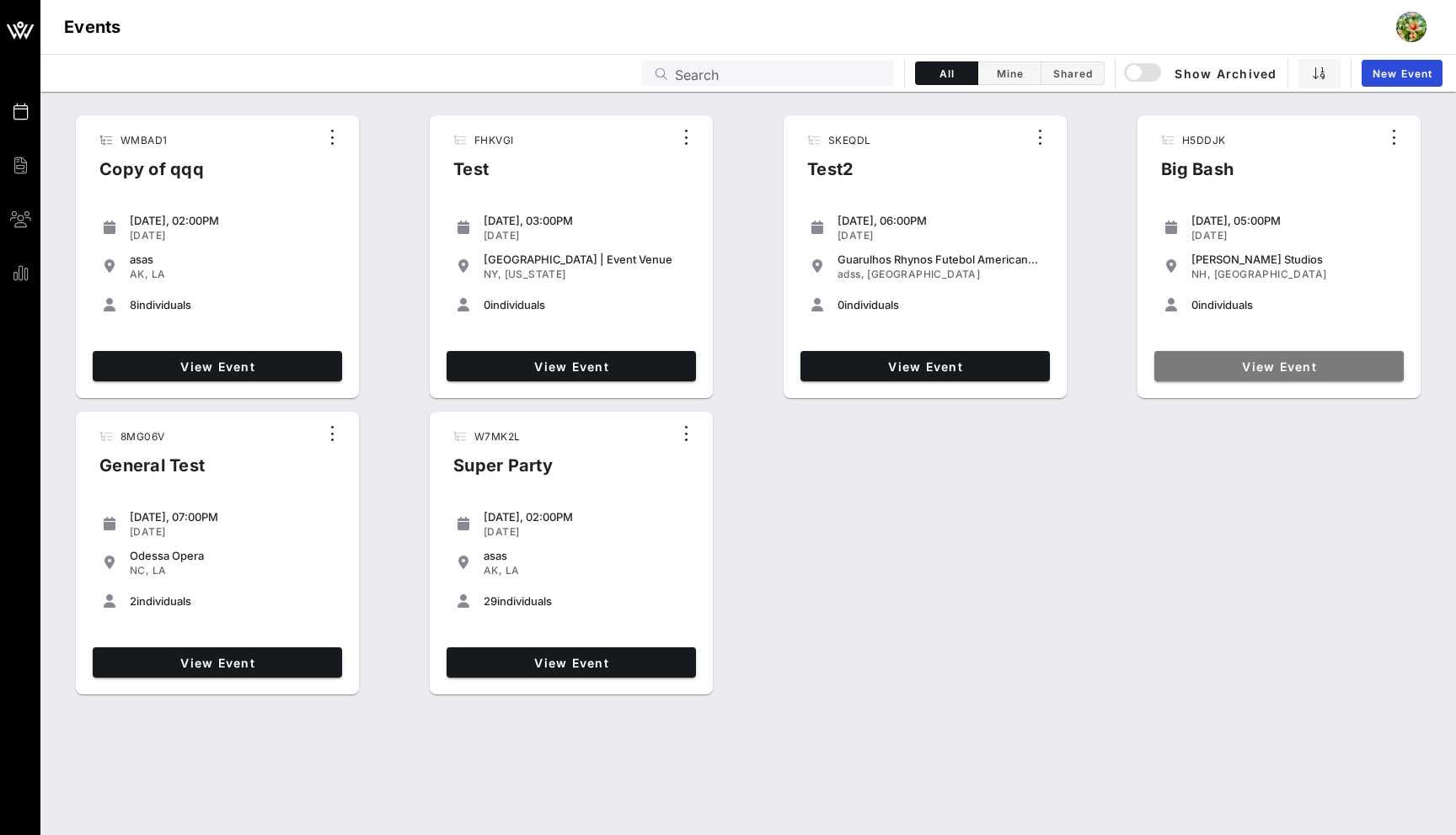
click at [1187, 377] on link "View Event" at bounding box center [1278, 366] width 249 height 31
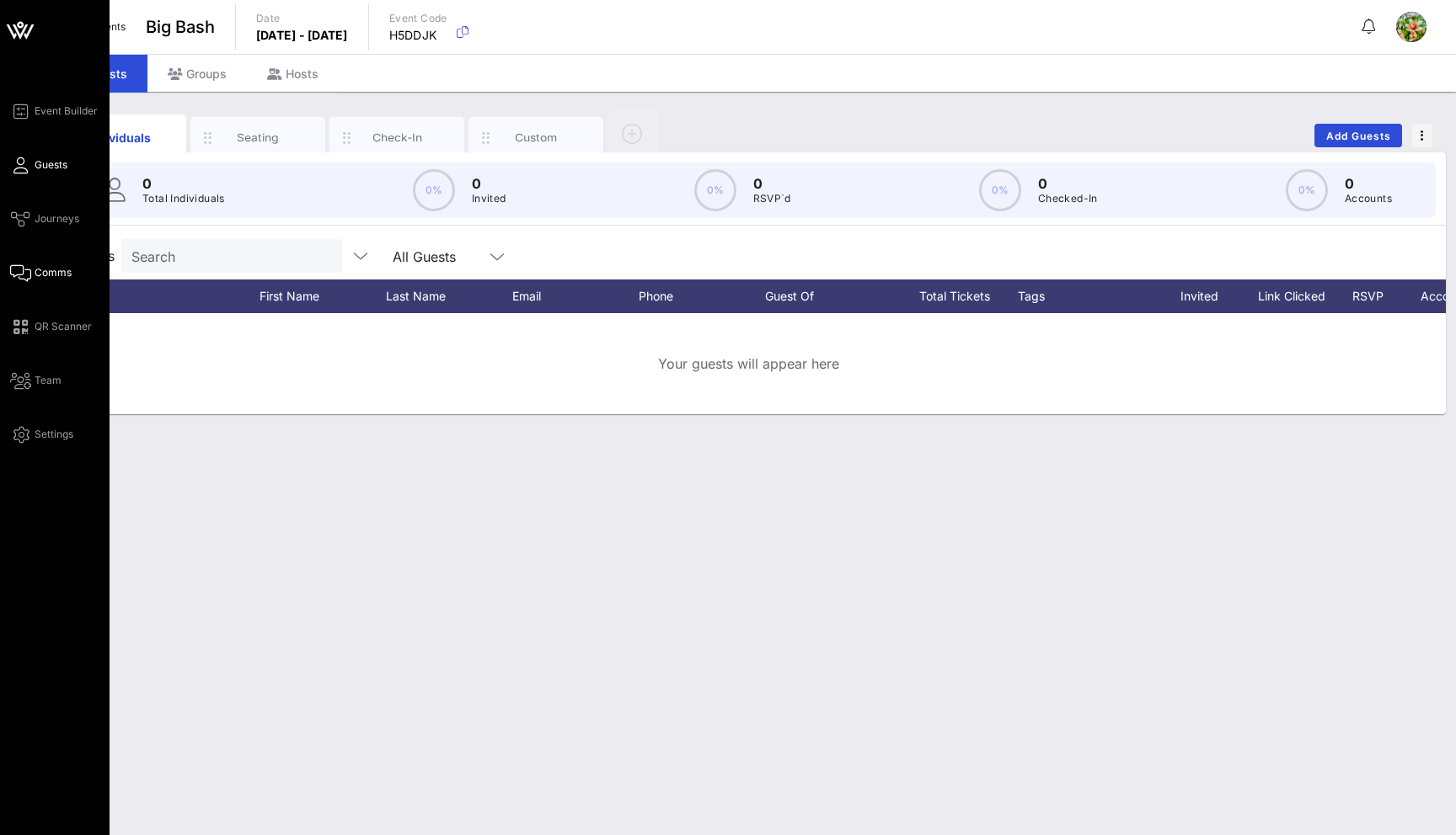
click at [32, 263] on link "Comms" at bounding box center [41, 273] width 61 height 20
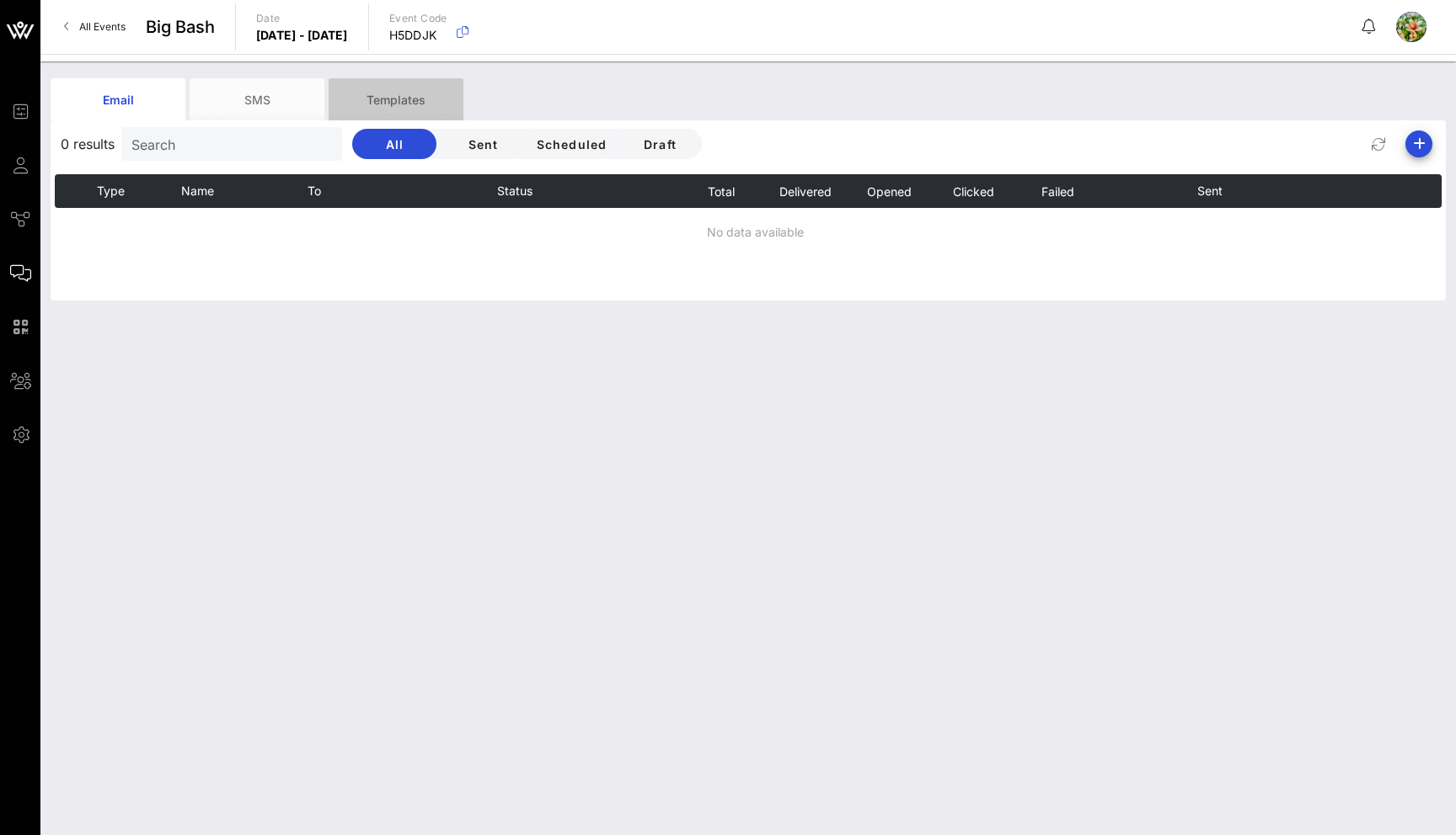
click at [389, 90] on div "Templates" at bounding box center [396, 99] width 135 height 42
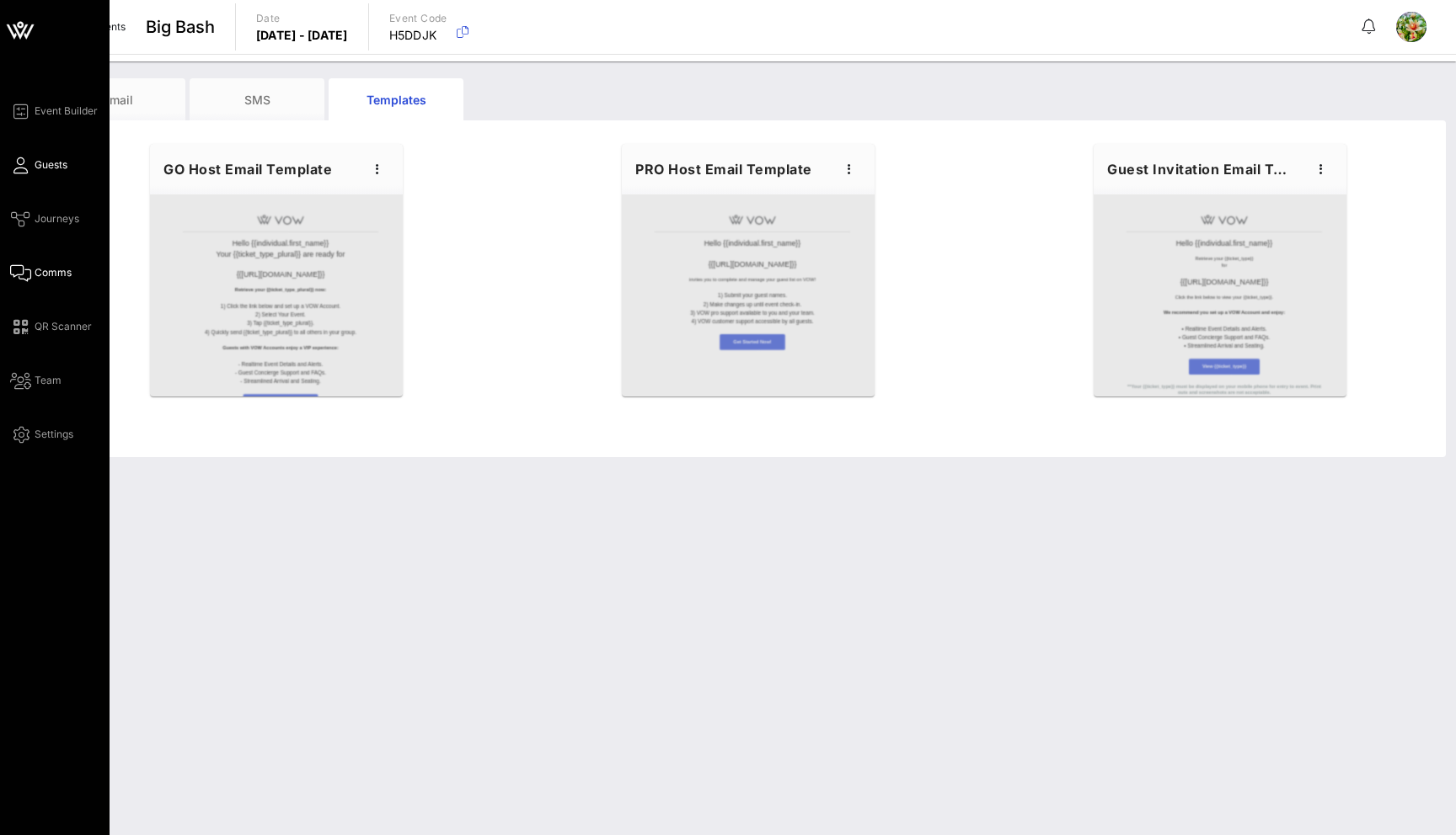
click at [20, 164] on icon at bounding box center [20, 165] width 21 height 3
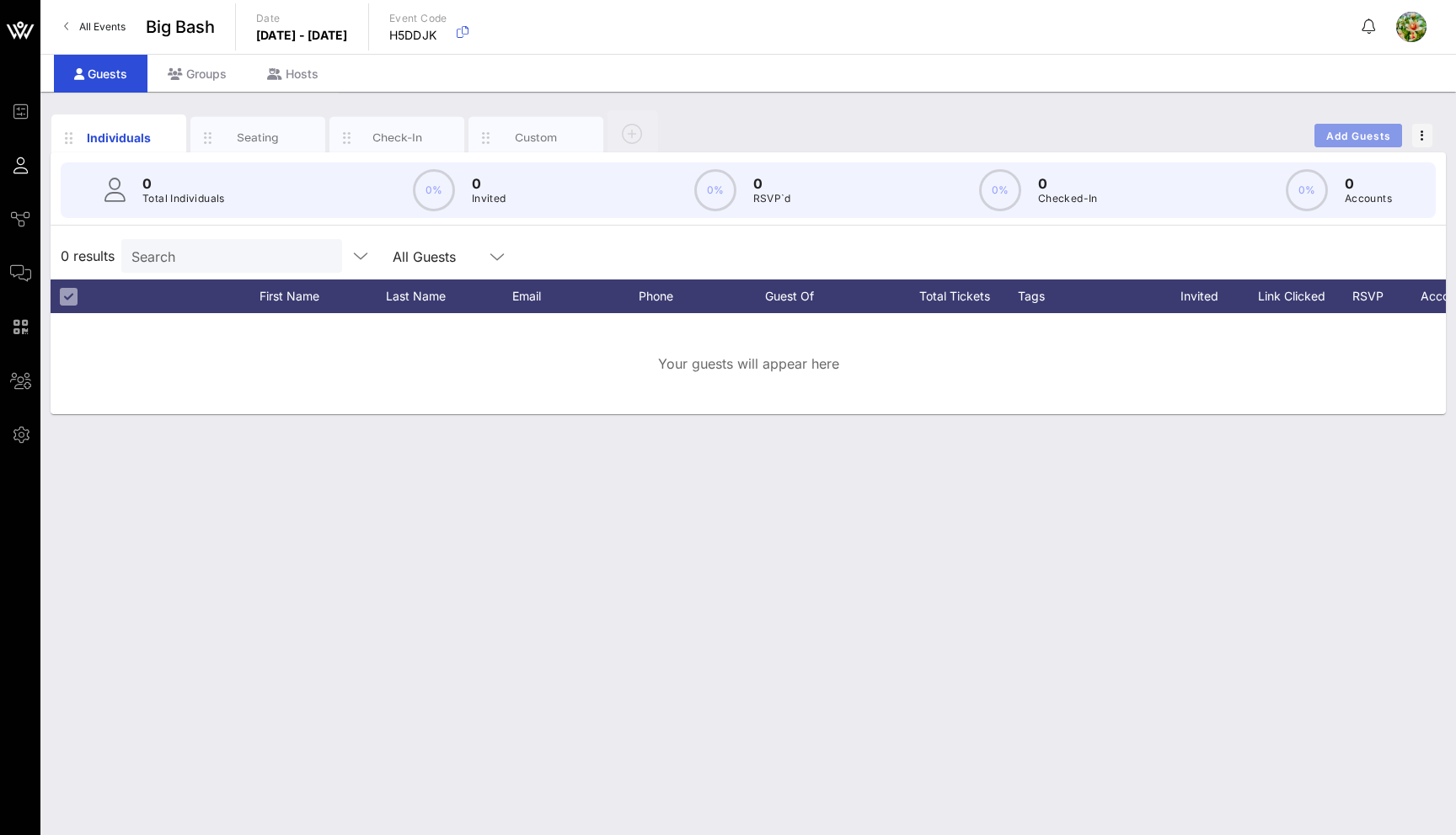
click at [1333, 125] on button "Add Guests" at bounding box center [1358, 135] width 88 height 23
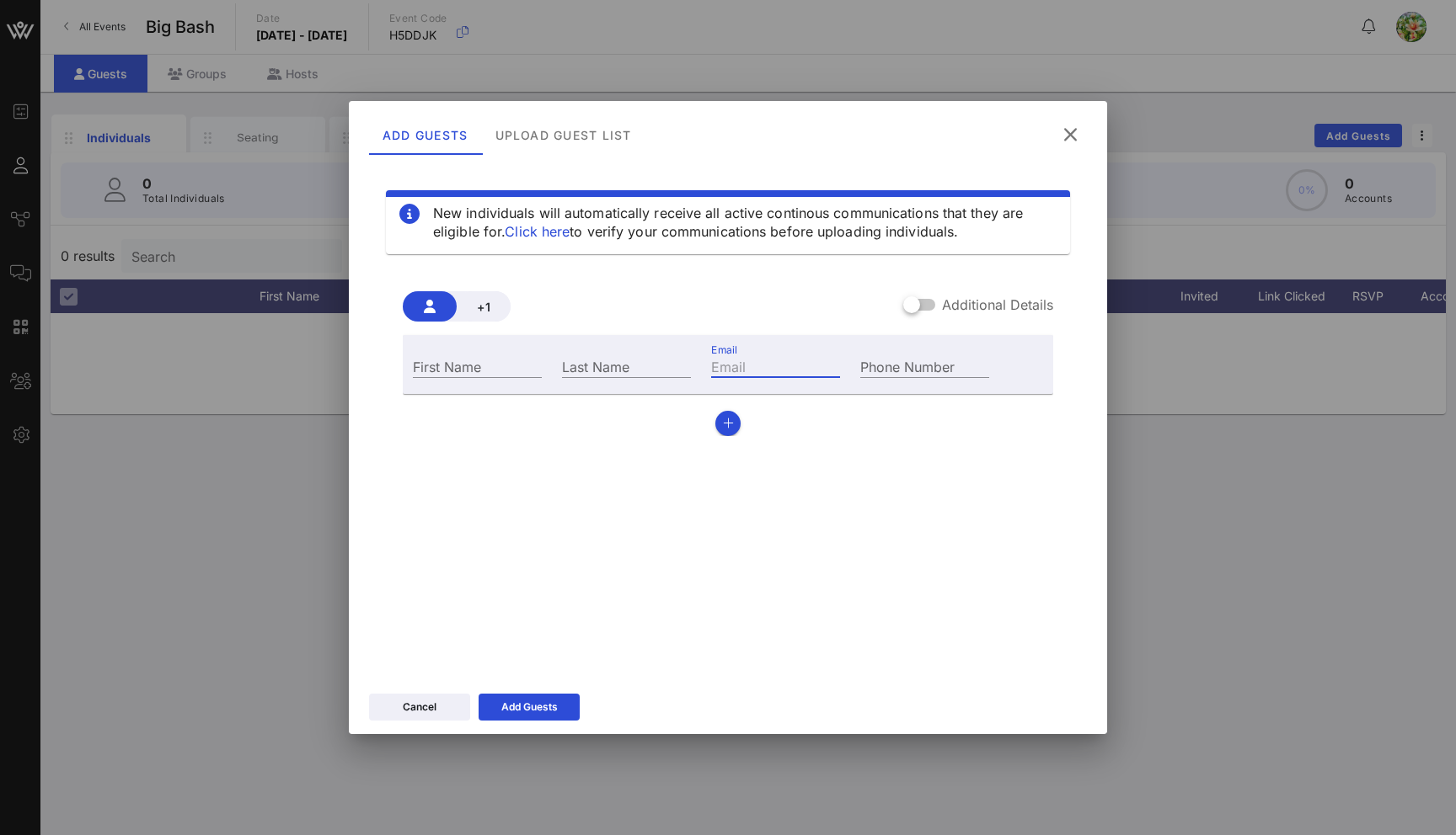
click at [771, 369] on input "Email" at bounding box center [775, 367] width 129 height 22
type input "[EMAIL_ADDRESS][DOMAIN_NAME]"
click at [633, 355] on input "Last Name" at bounding box center [626, 367] width 129 height 22
type input "d"
click at [455, 357] on div "First Name" at bounding box center [477, 367] width 129 height 22
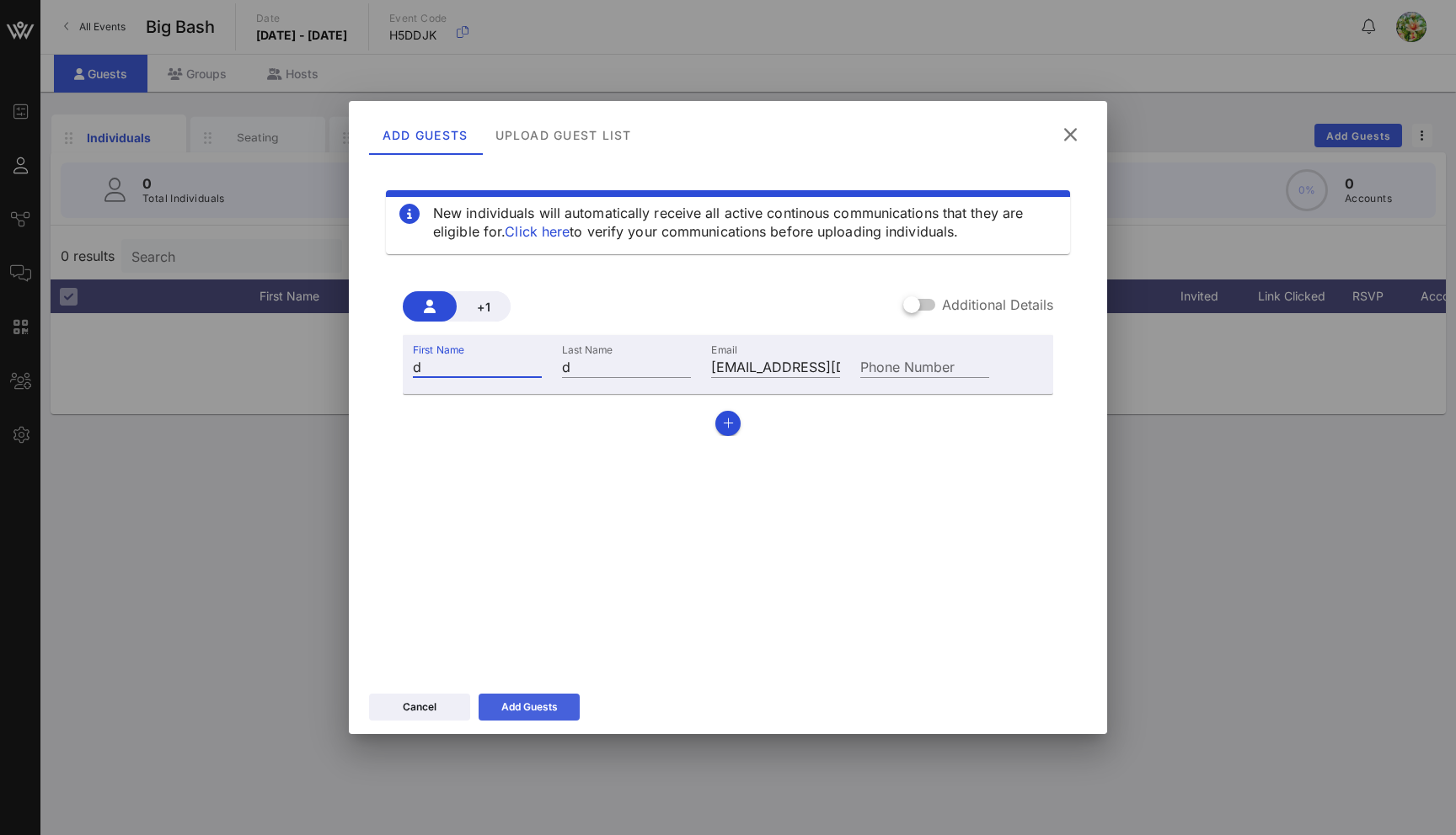
type input "d"
click at [529, 708] on icon at bounding box center [529, 707] width 15 height 15
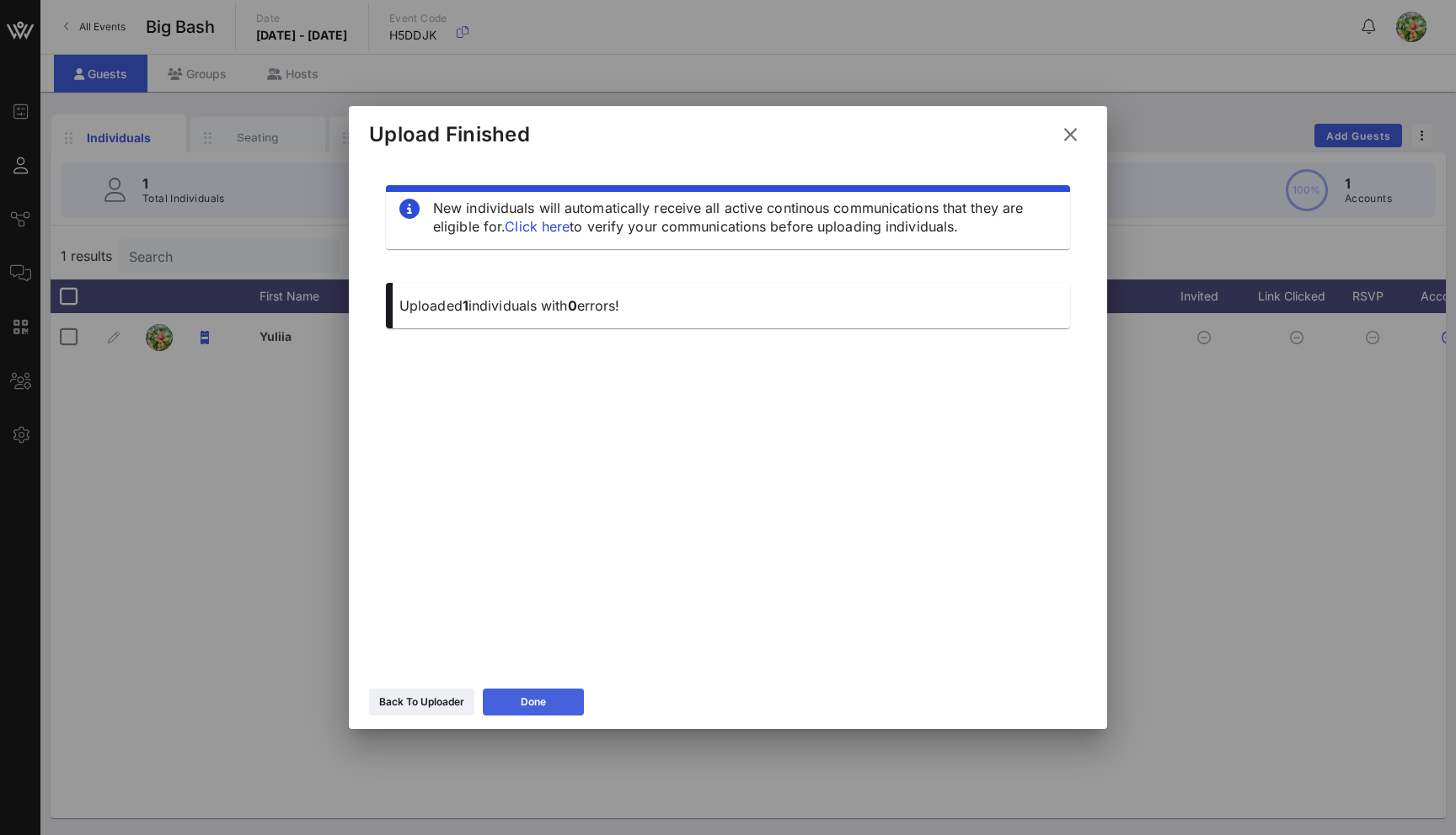
click at [553, 700] on button "Done" at bounding box center [533, 702] width 101 height 27
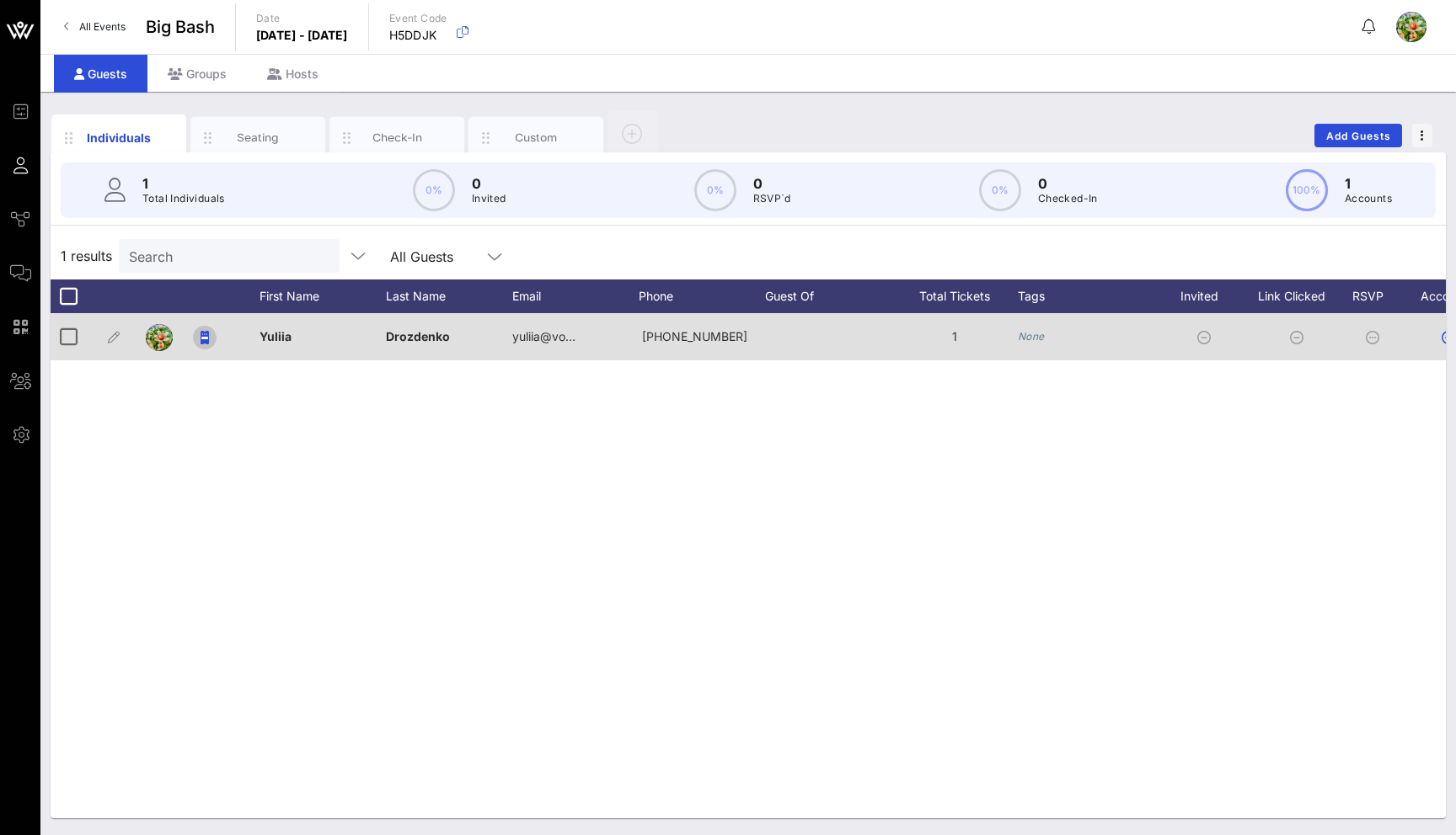
click at [207, 329] on button "button" at bounding box center [204, 337] width 23 height 23
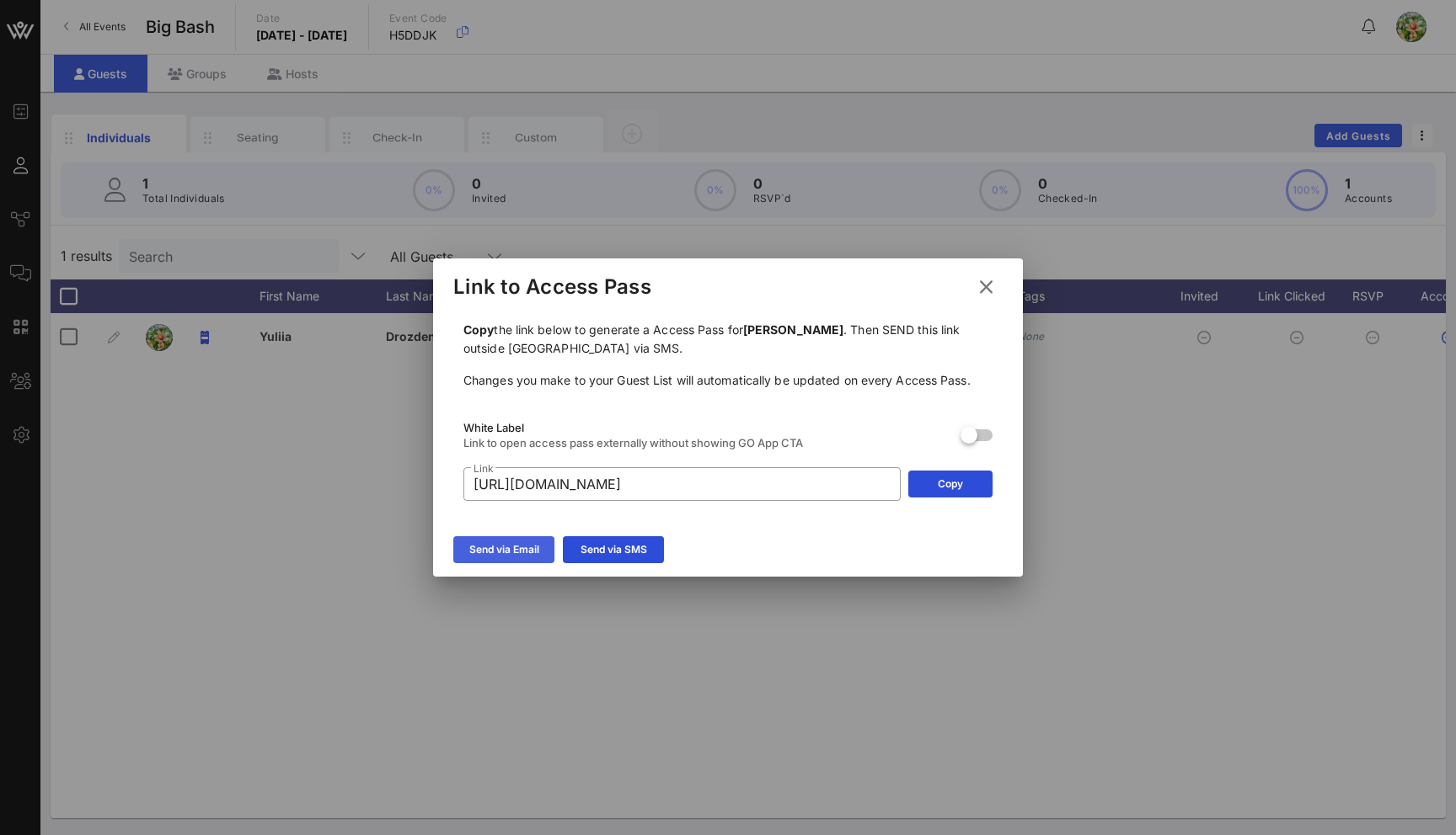
click at [493, 558] on button "Send via Email" at bounding box center [503, 549] width 101 height 27
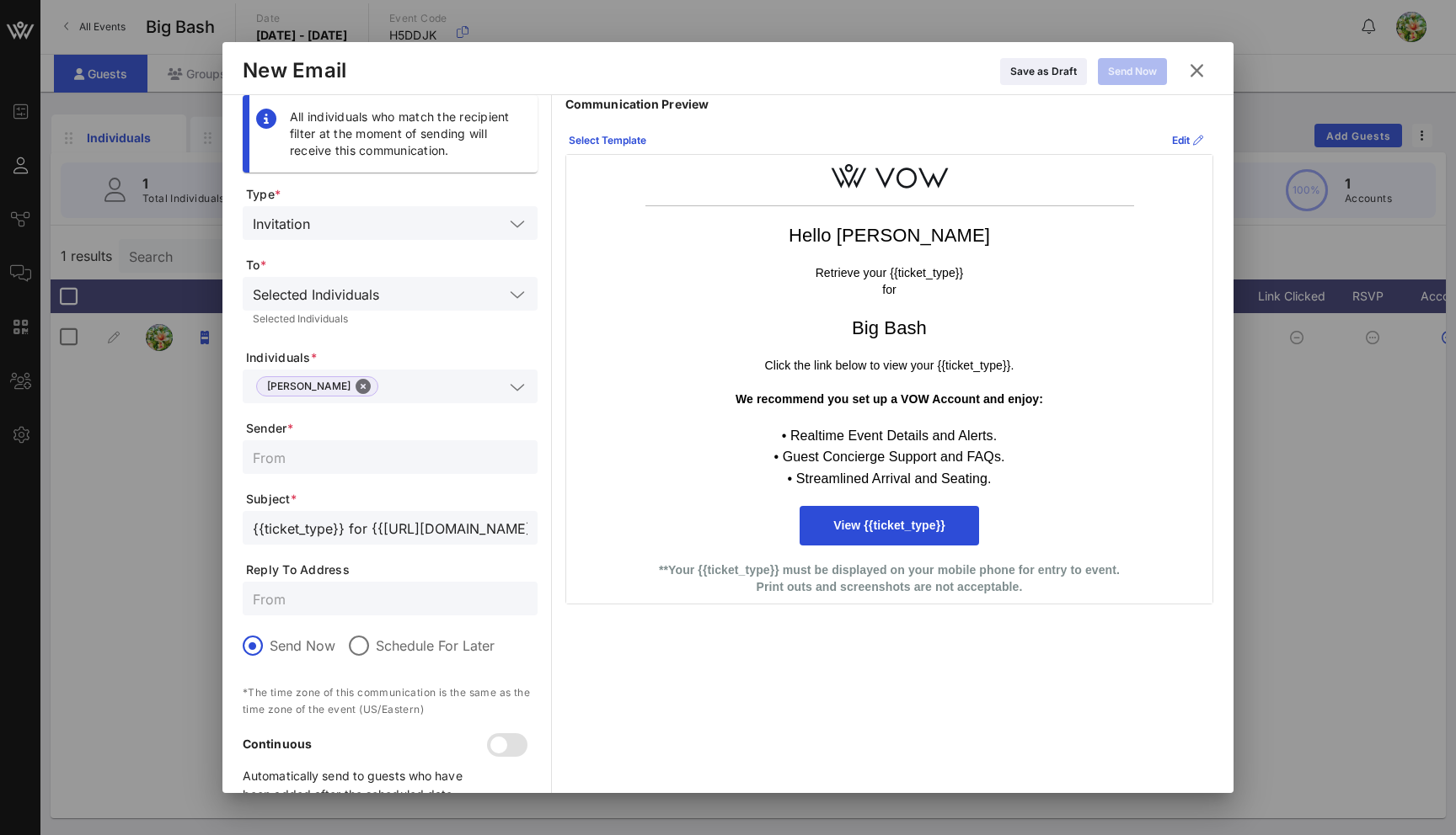
click at [369, 447] on input "text" at bounding box center [390, 457] width 274 height 22
type input "sdsd"
click at [1143, 77] on div "Send Now" at bounding box center [1132, 71] width 49 height 17
click at [1201, 69] on icon at bounding box center [1197, 69] width 30 height 29
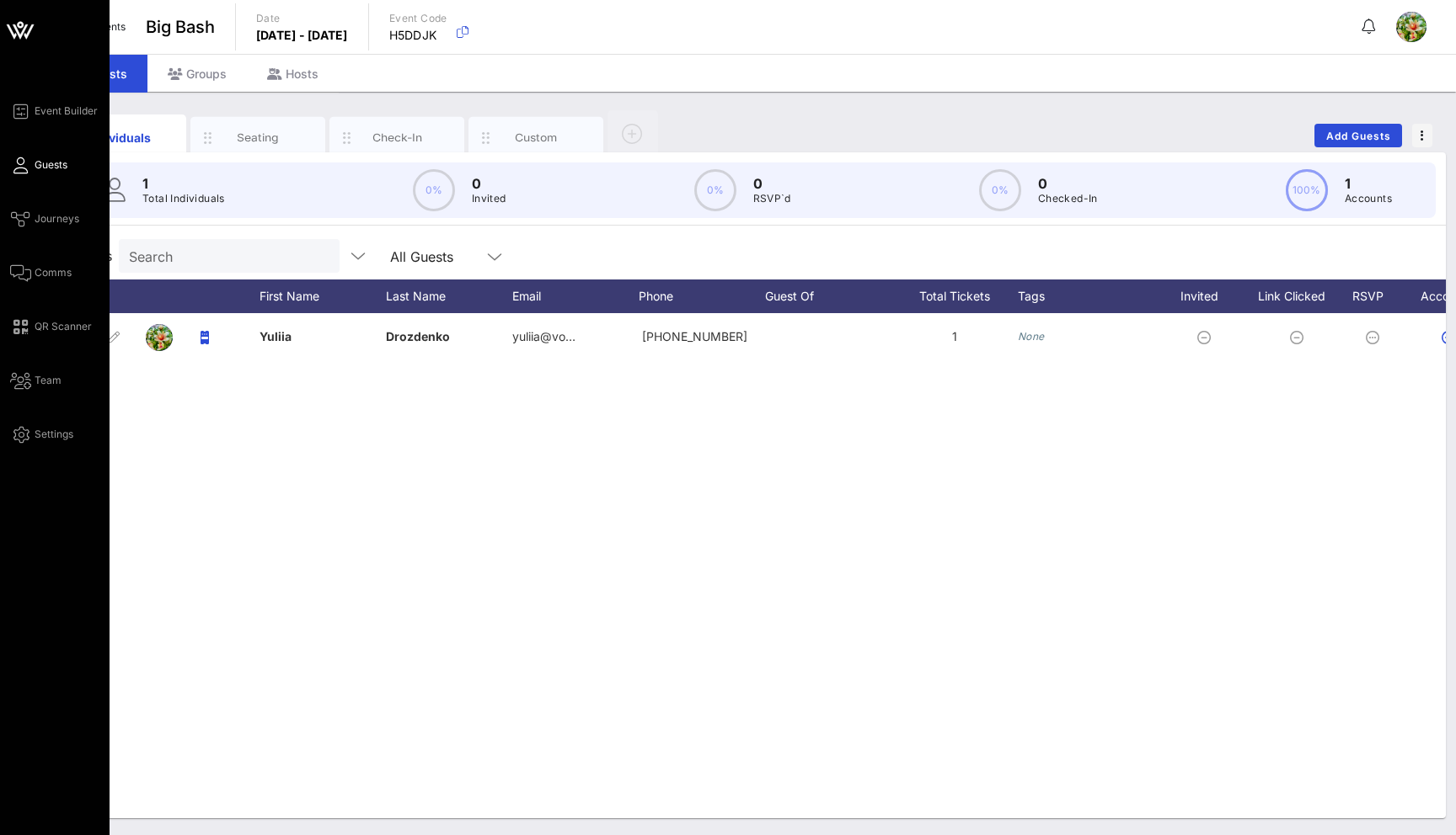
click at [48, 206] on div "Event Builder Guests Journeys Comms QR Scanner Team Settings" at bounding box center [59, 272] width 99 height 343
click at [41, 273] on span "Comms" at bounding box center [53, 272] width 37 height 15
